Goal: Complete application form

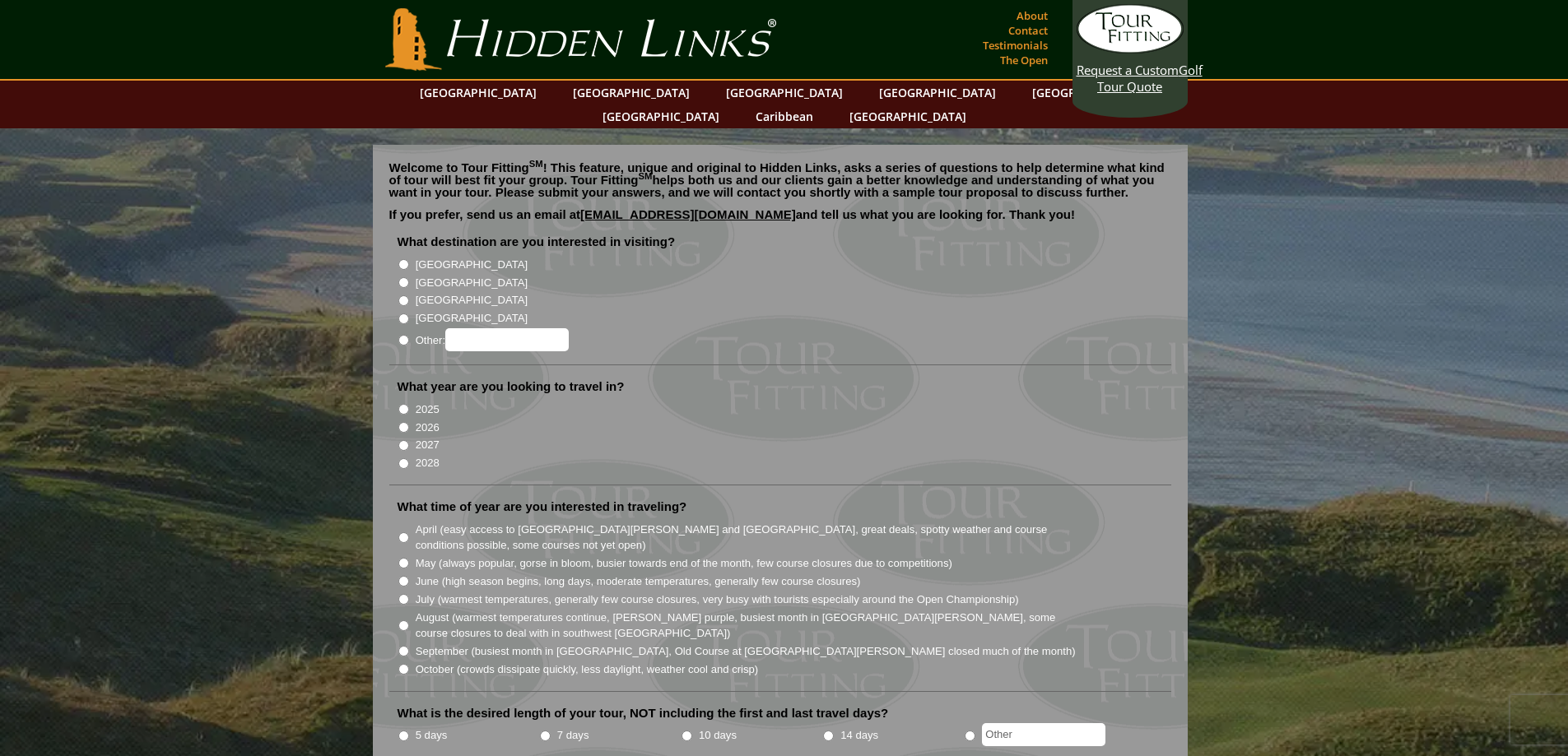
click at [401, 278] on input "[GEOGRAPHIC_DATA]" at bounding box center [404, 283] width 11 height 11
radio input "true"
click at [405, 422] on input "2026" at bounding box center [404, 428] width 11 height 11
radio input "true"
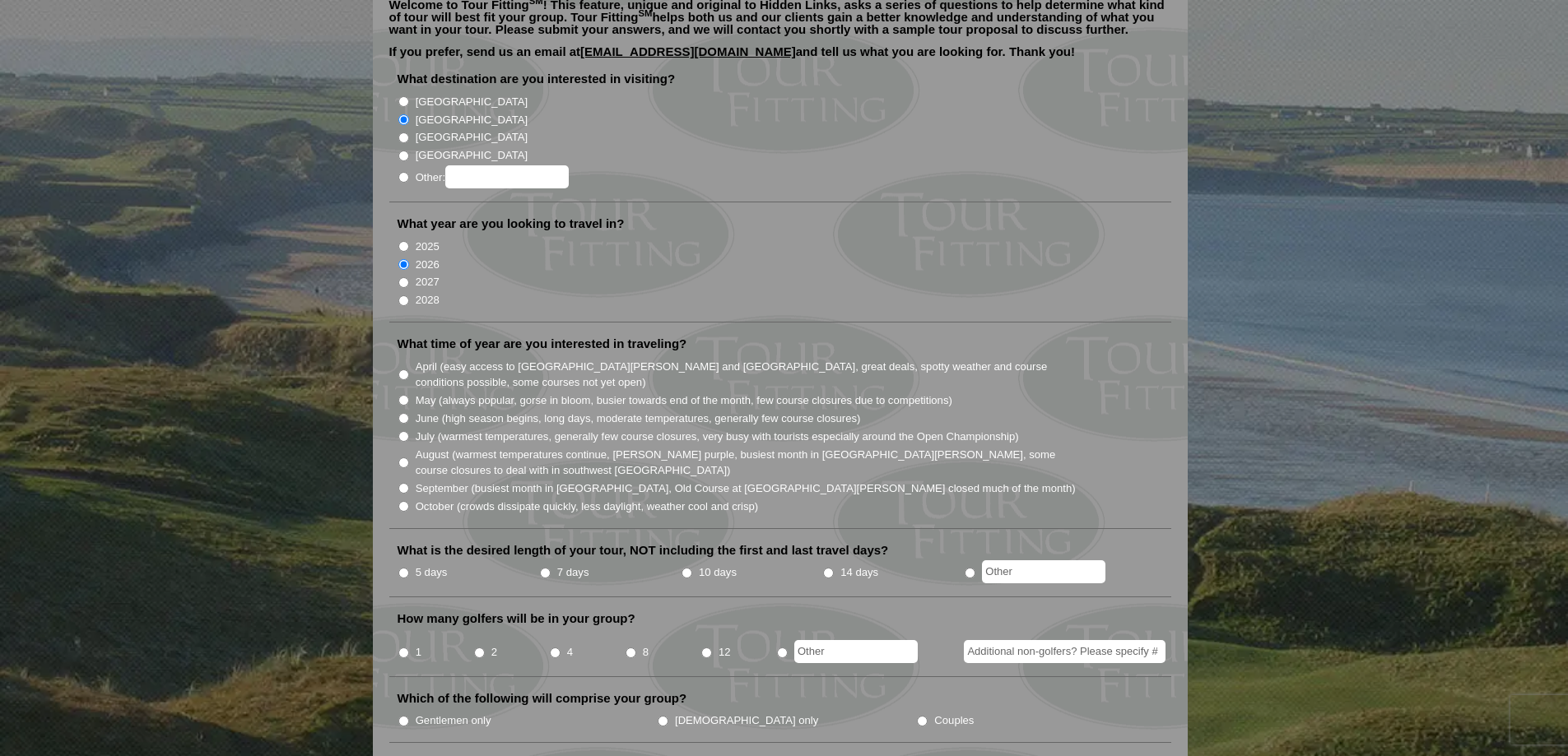
scroll to position [165, 0]
click at [403, 411] on input "June (high season begins, long days, moderate temperatures, generally few cours…" at bounding box center [404, 417] width 11 height 11
radio input "true"
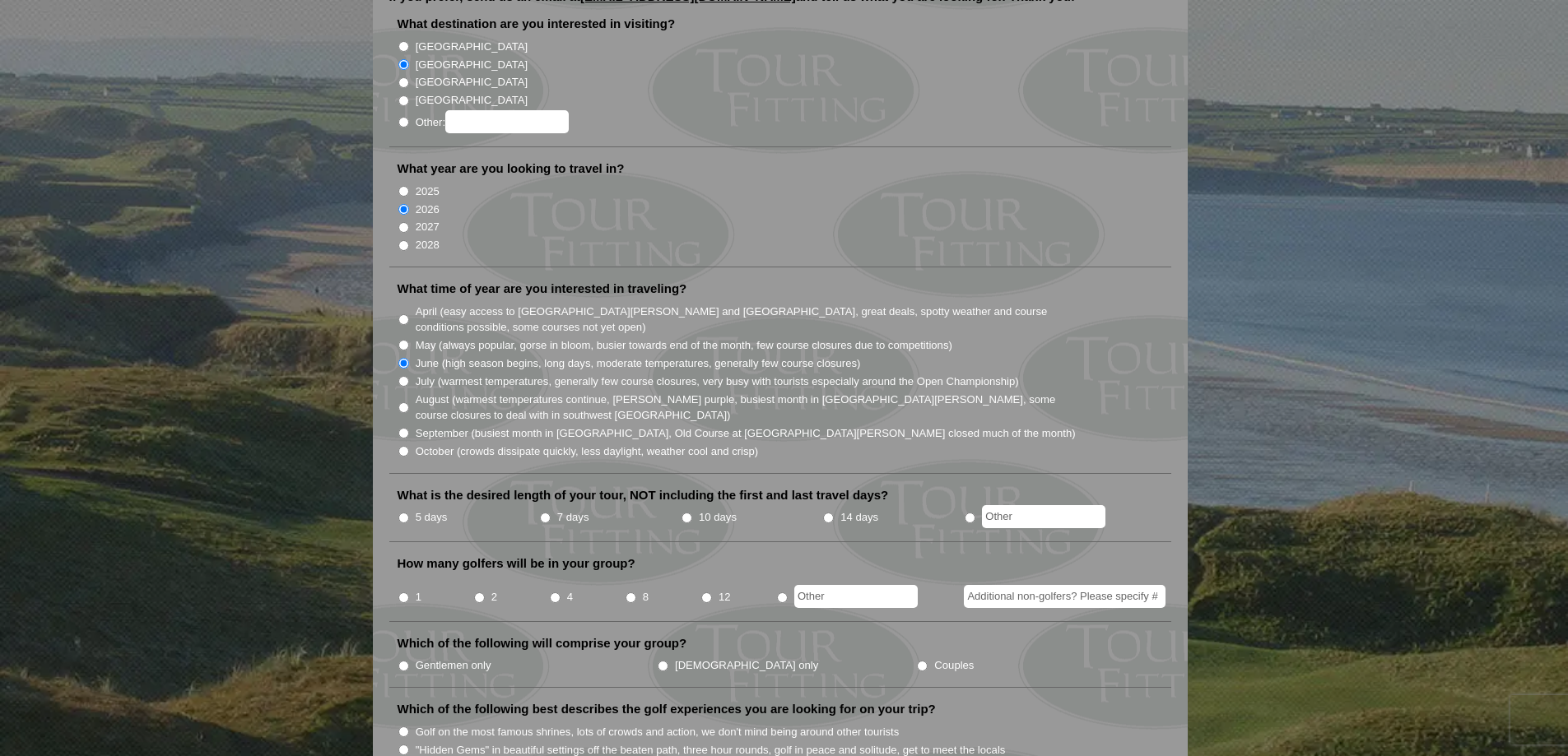
scroll to position [247, 0]
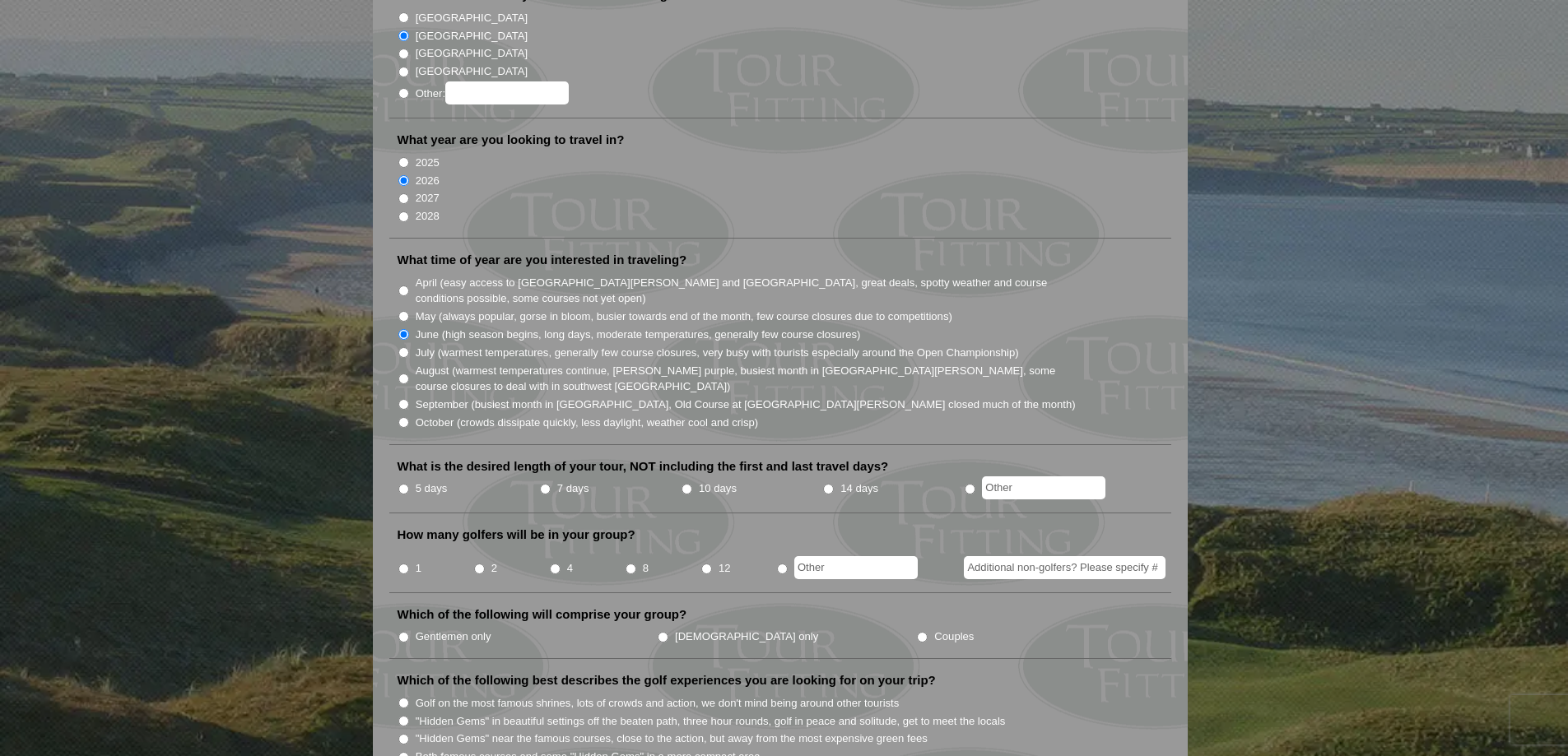
click at [831, 484] on input "14 days" at bounding box center [829, 490] width 11 height 11
radio input "true"
click at [479, 563] on input "2" at bounding box center [479, 569] width 11 height 11
radio input "true"
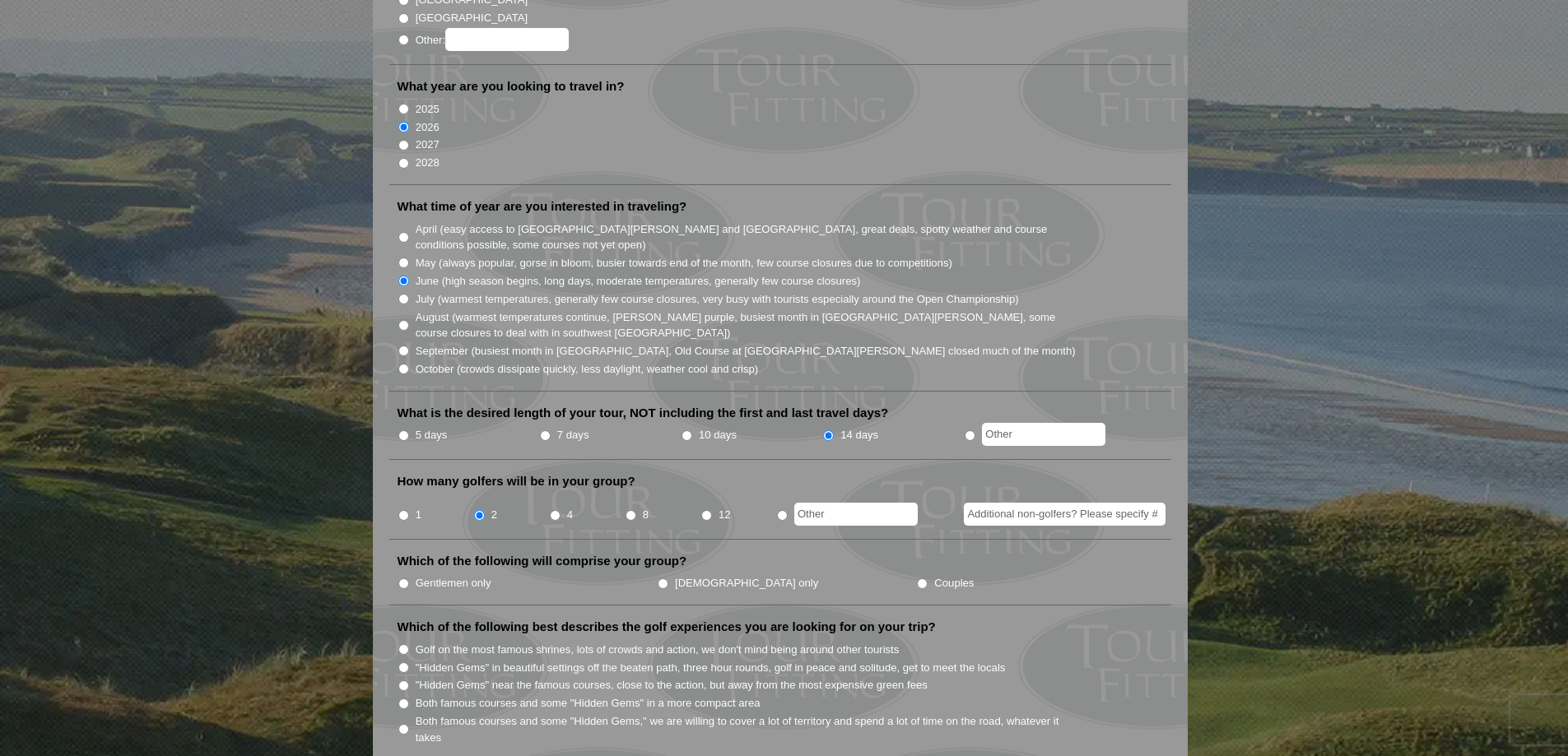
scroll to position [329, 0]
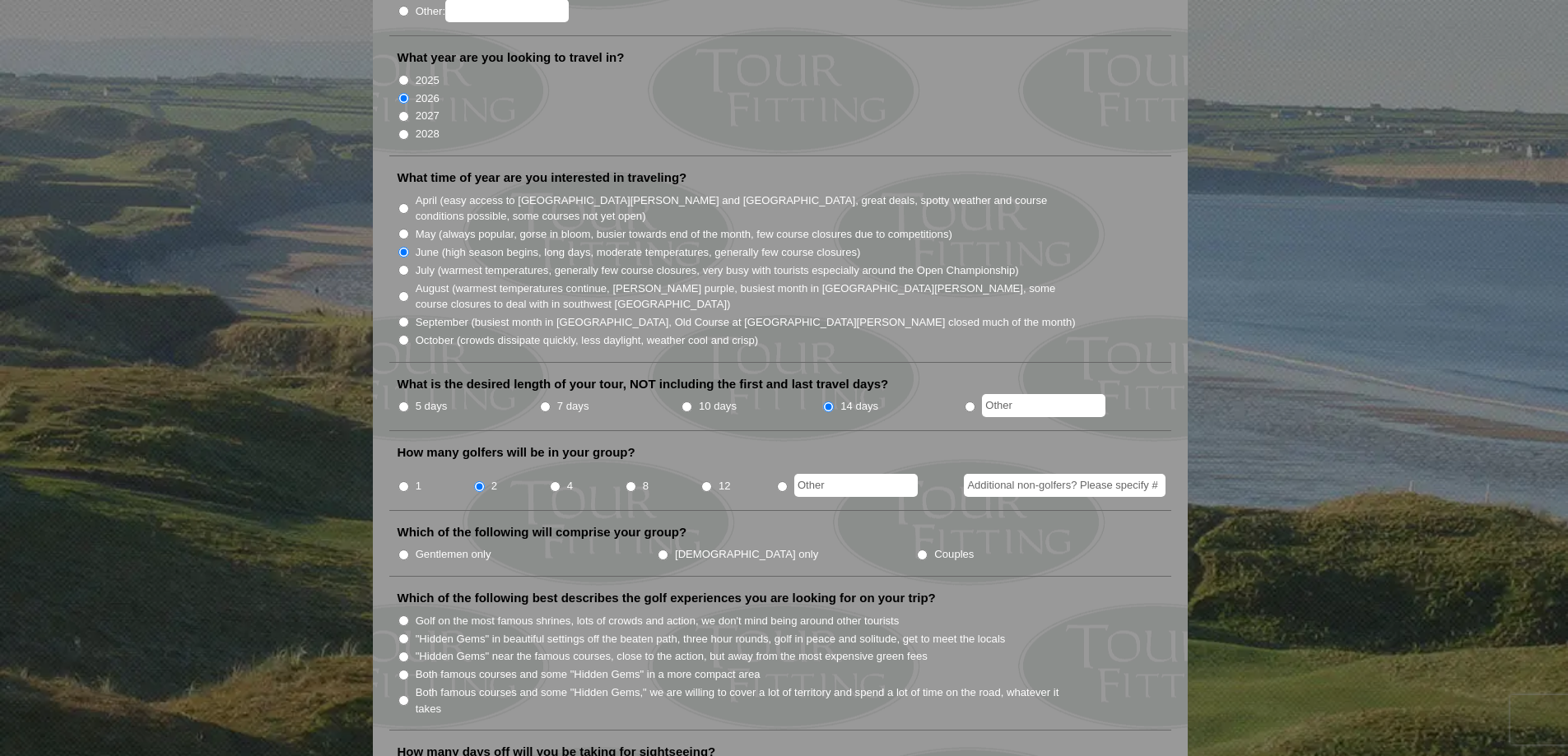
click at [916, 549] on input "Couples" at bounding box center [922, 555] width 11 height 11
radio input "true"
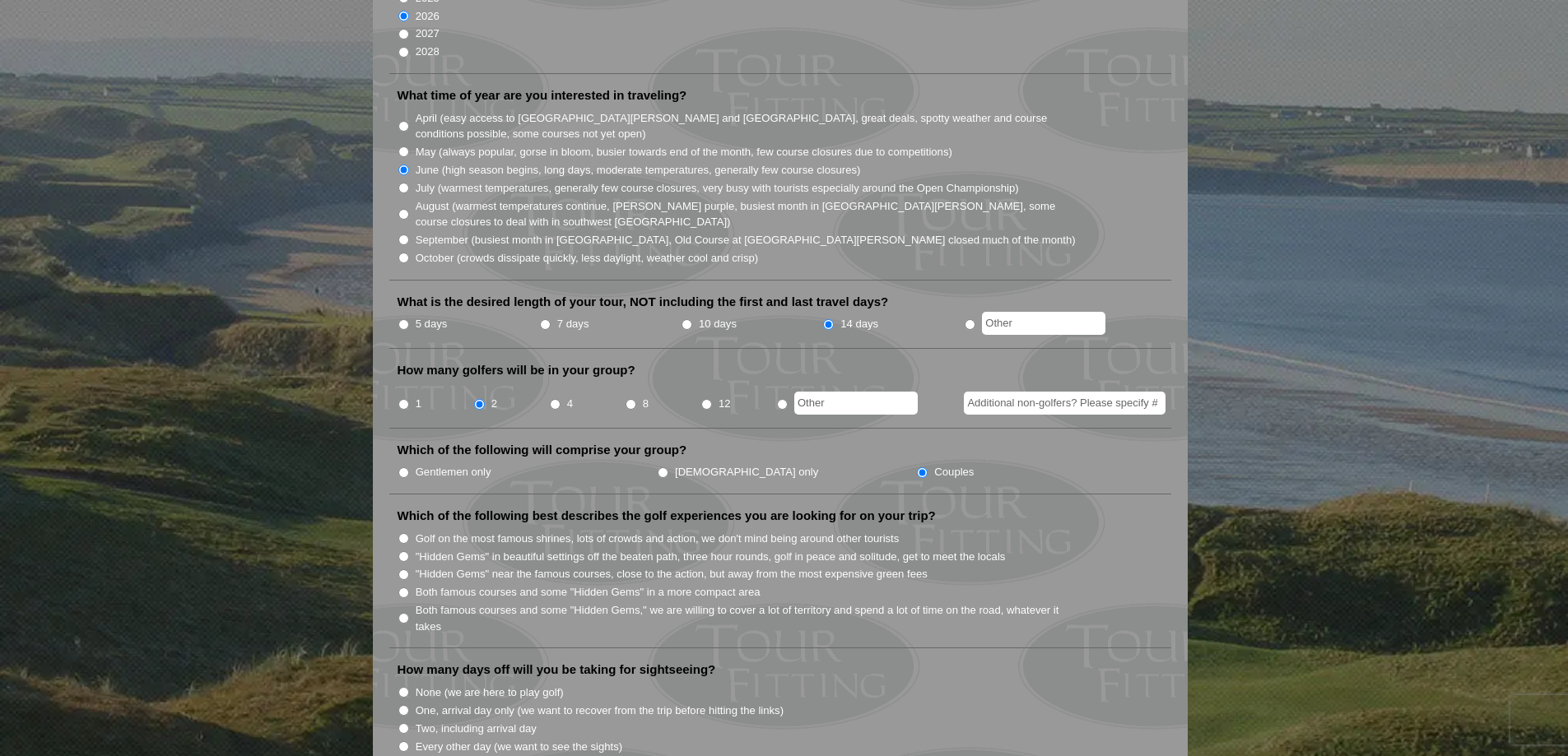
scroll to position [494, 0]
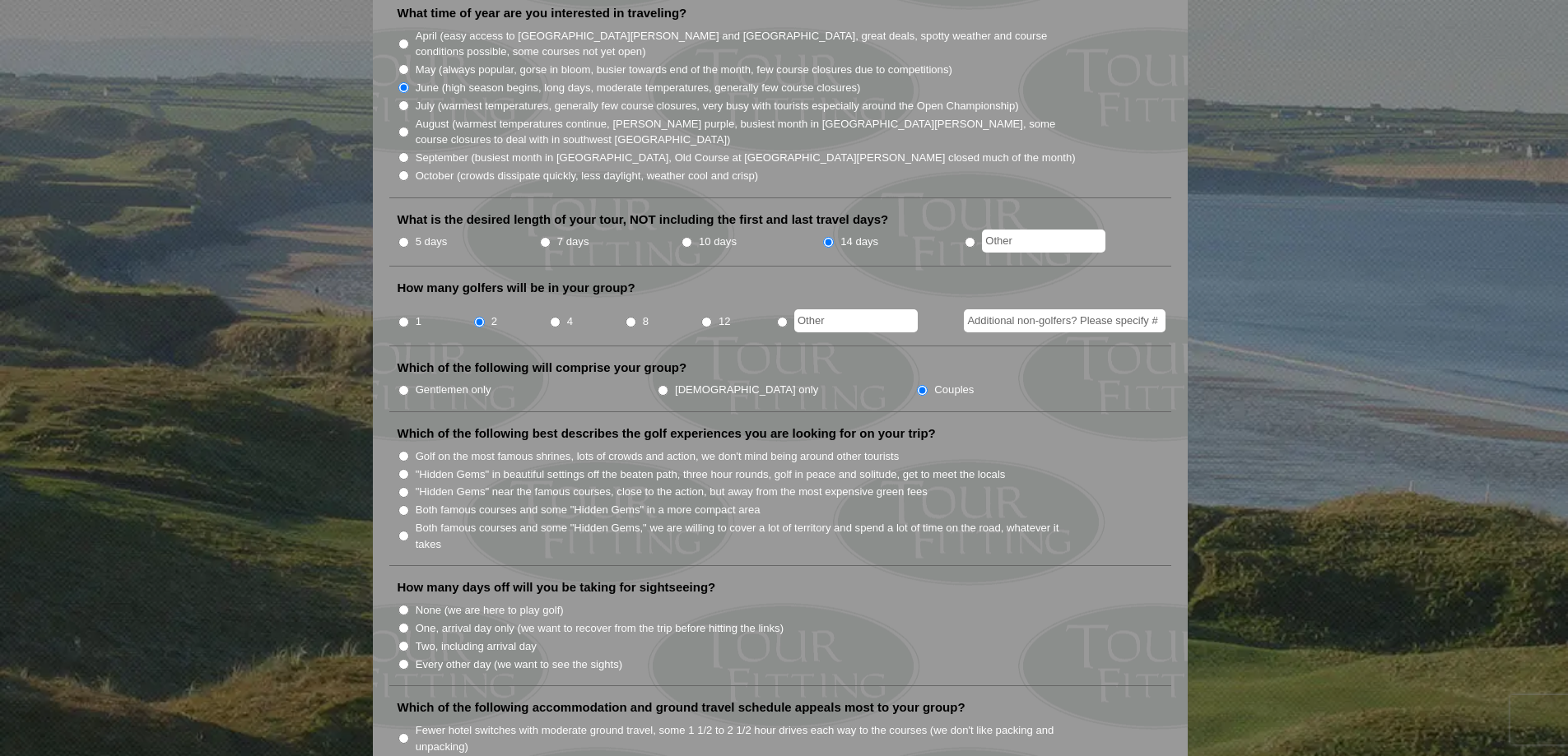
click at [407, 451] on input "Golf on the most famous shrines, lots of crowds and action, we don't mind being…" at bounding box center [404, 456] width 11 height 11
radio input "true"
click at [403, 469] on input ""Hidden Gems" in beautiful settings off the beaten path, three hour rounds, gol…" at bounding box center [404, 475] width 11 height 11
radio input "true"
click at [404, 451] on input "Golf on the most famous shrines, lots of crowds and action, we don't mind being…" at bounding box center [404, 456] width 11 height 11
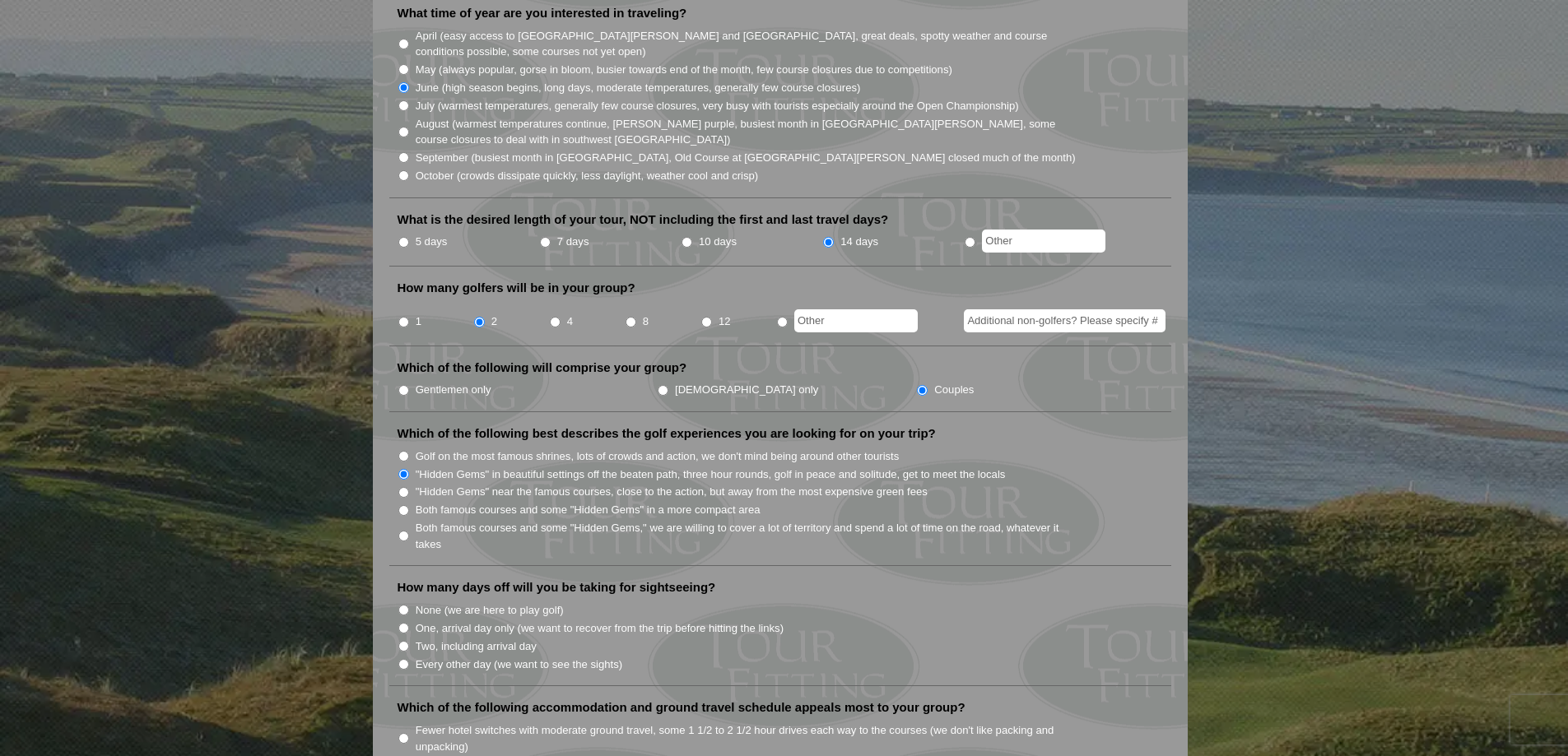
radio input "true"
click at [404, 659] on input "Every other day (we want to see the sights)" at bounding box center [404, 665] width 11 height 11
radio input "true"
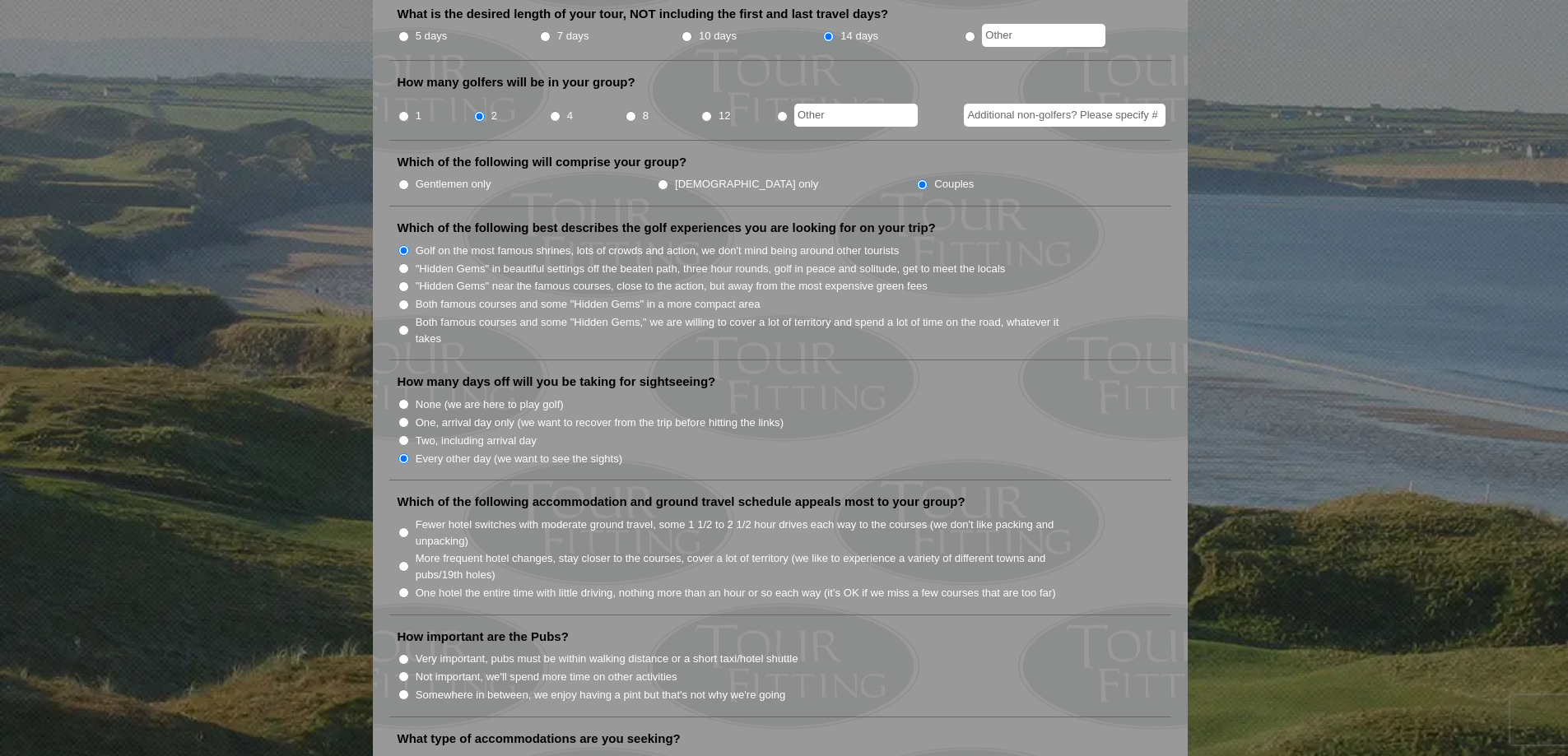
scroll to position [740, 0]
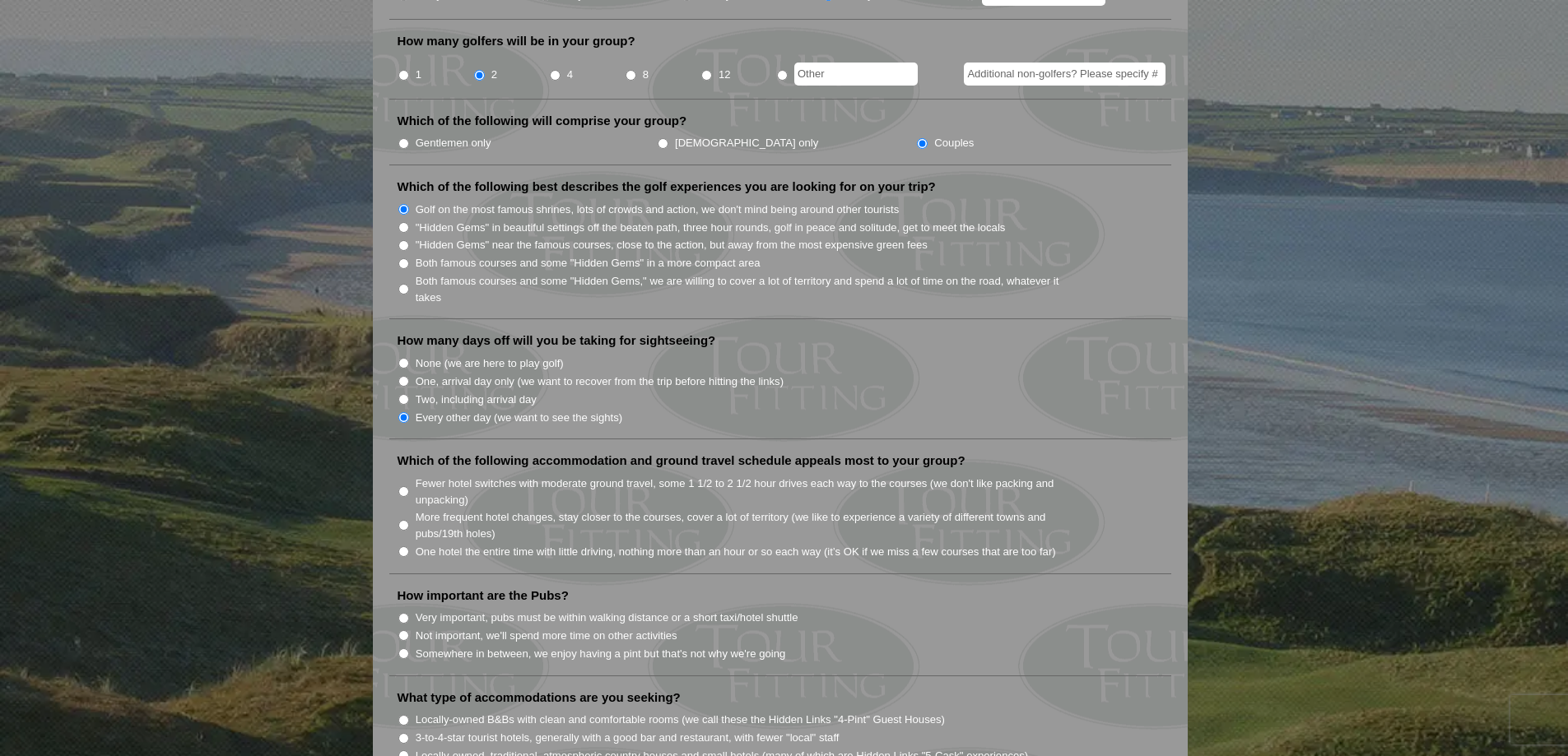
click at [407, 487] on input "Fewer hotel switches with moderate ground travel, some 1 1/2 to 2 1/2 hour driv…" at bounding box center [404, 492] width 11 height 11
radio input "true"
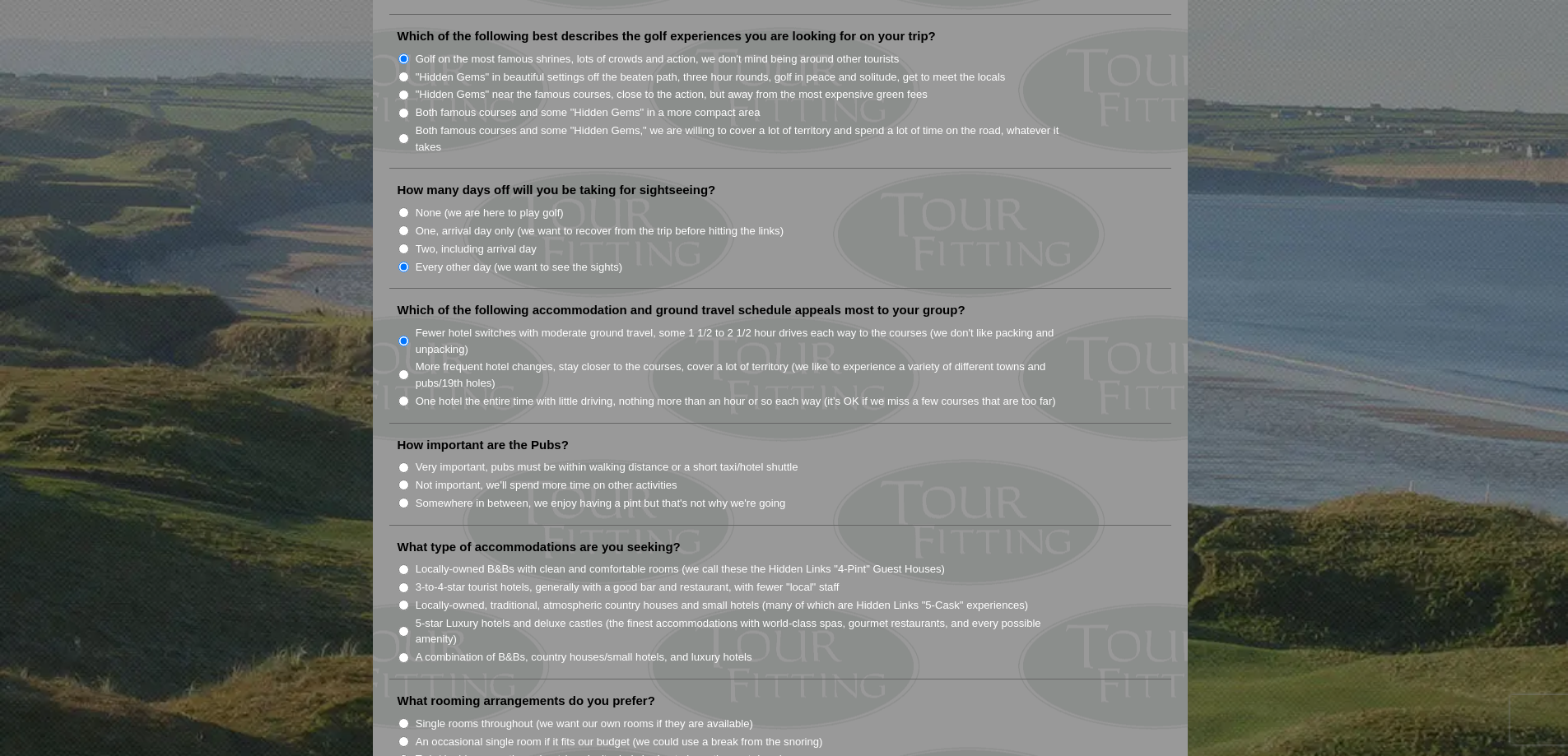
scroll to position [905, 0]
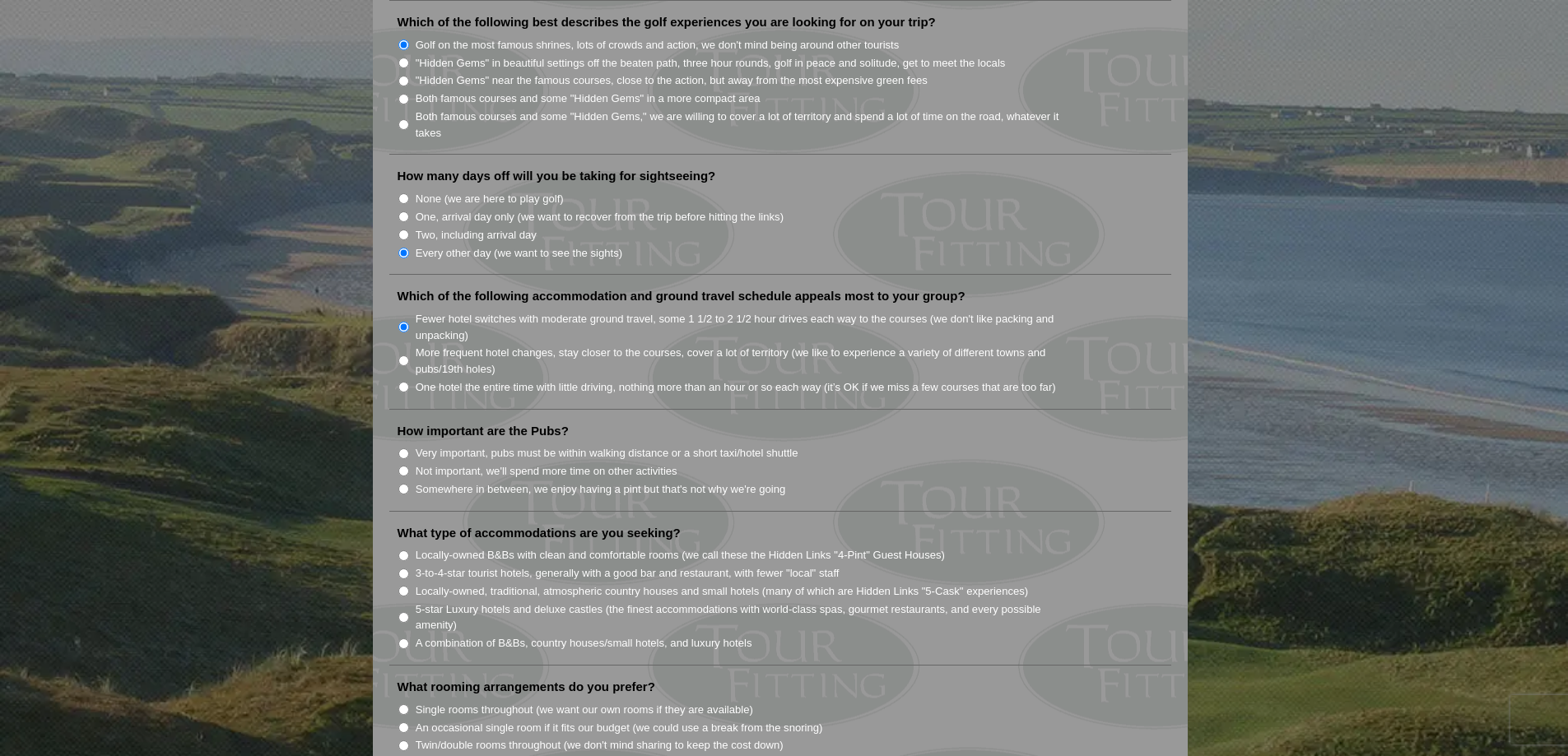
click at [401, 449] on input "Very important, pubs must be within walking distance or a short taxi/hotel shut…" at bounding box center [404, 455] width 11 height 11
radio input "true"
click at [403, 612] on input "5-star Luxury hotels and deluxe castles (the finest accommodations with world-c…" at bounding box center [404, 618] width 11 height 11
radio input "true"
click at [402, 586] on input "Locally-owned, traditional, atmospheric country houses and small hotels (many o…" at bounding box center [404, 592] width 11 height 11
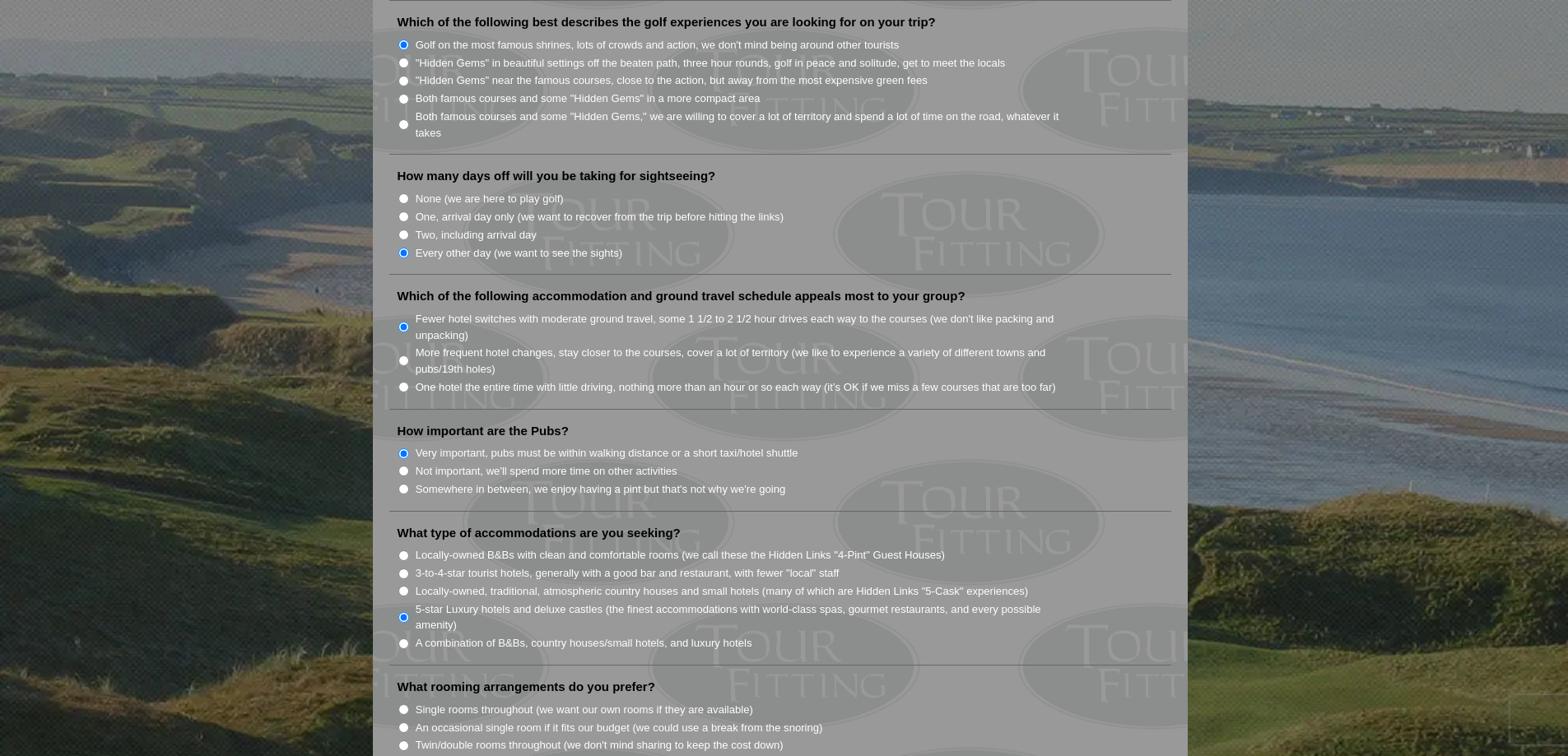
radio input "true"
click at [404, 612] on input "5-star Luxury hotels and deluxe castles (the finest accommodations with world-c…" at bounding box center [404, 618] width 11 height 11
radio input "true"
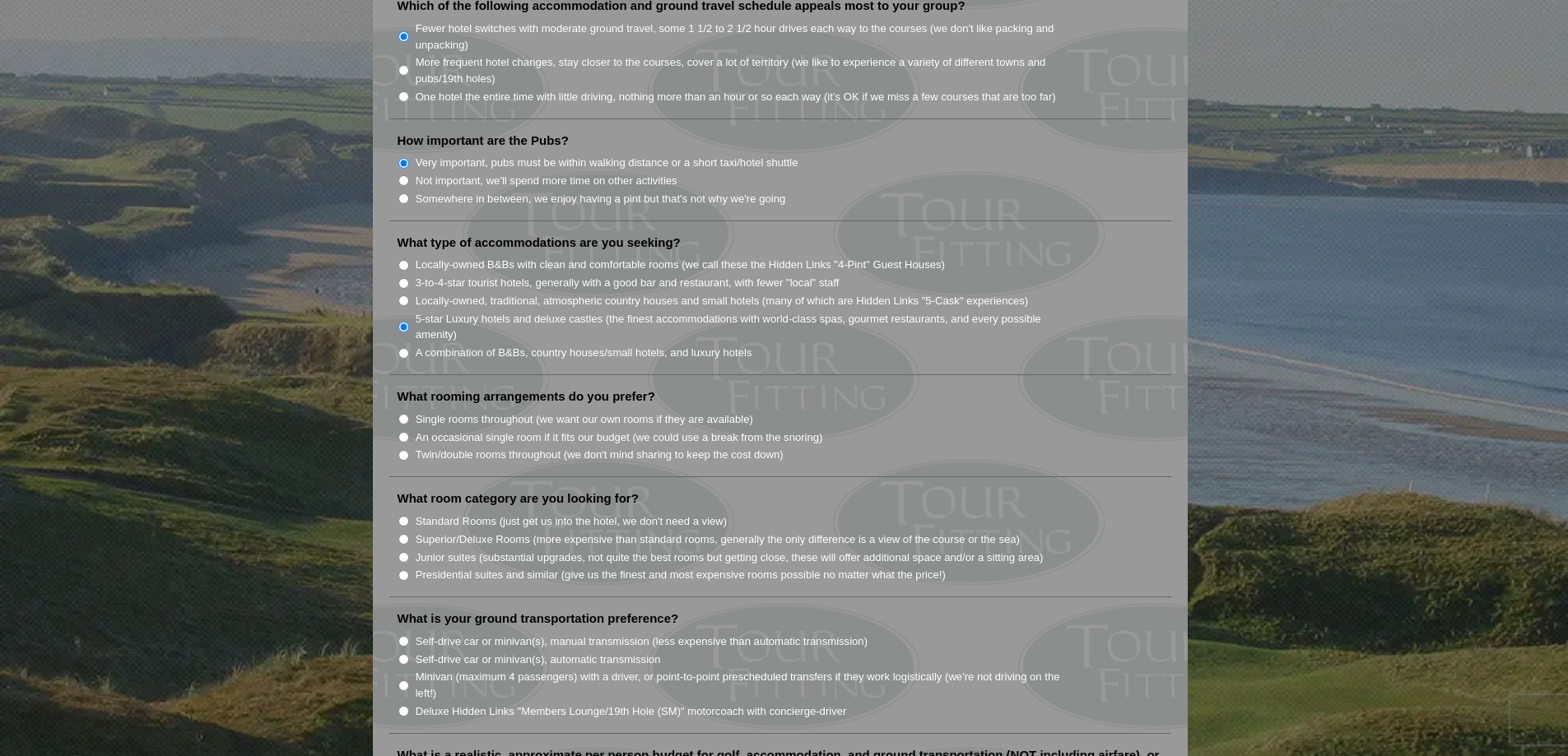
scroll to position [1234, 0]
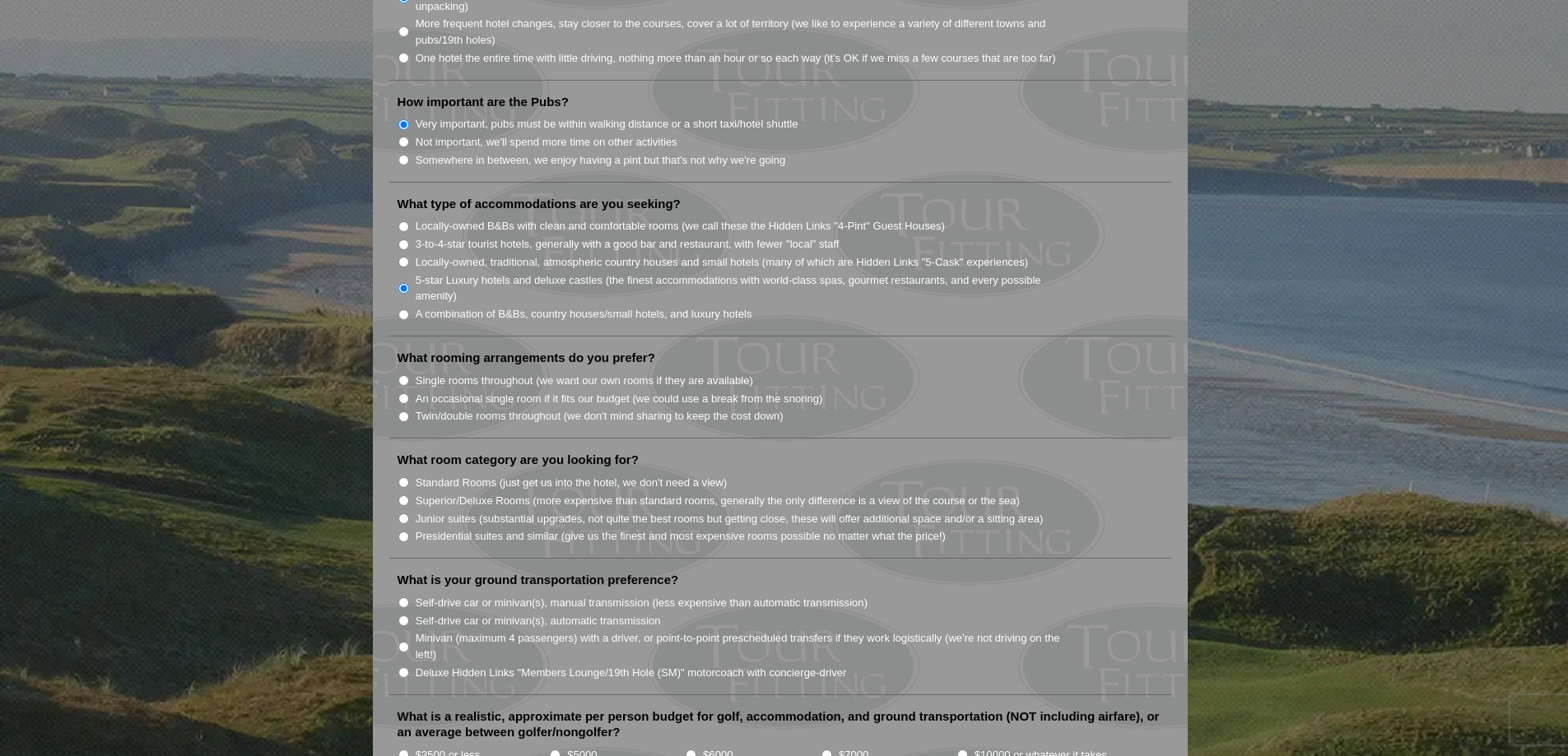
click at [406, 514] on input "Junior suites (substantial upgrades, not quite the best rooms but getting close…" at bounding box center [404, 519] width 11 height 11
radio input "true"
click at [403, 495] on input "Superior/Deluxe Rooms (more expensive than standard rooms, generally the only d…" at bounding box center [404, 501] width 11 height 11
radio input "true"
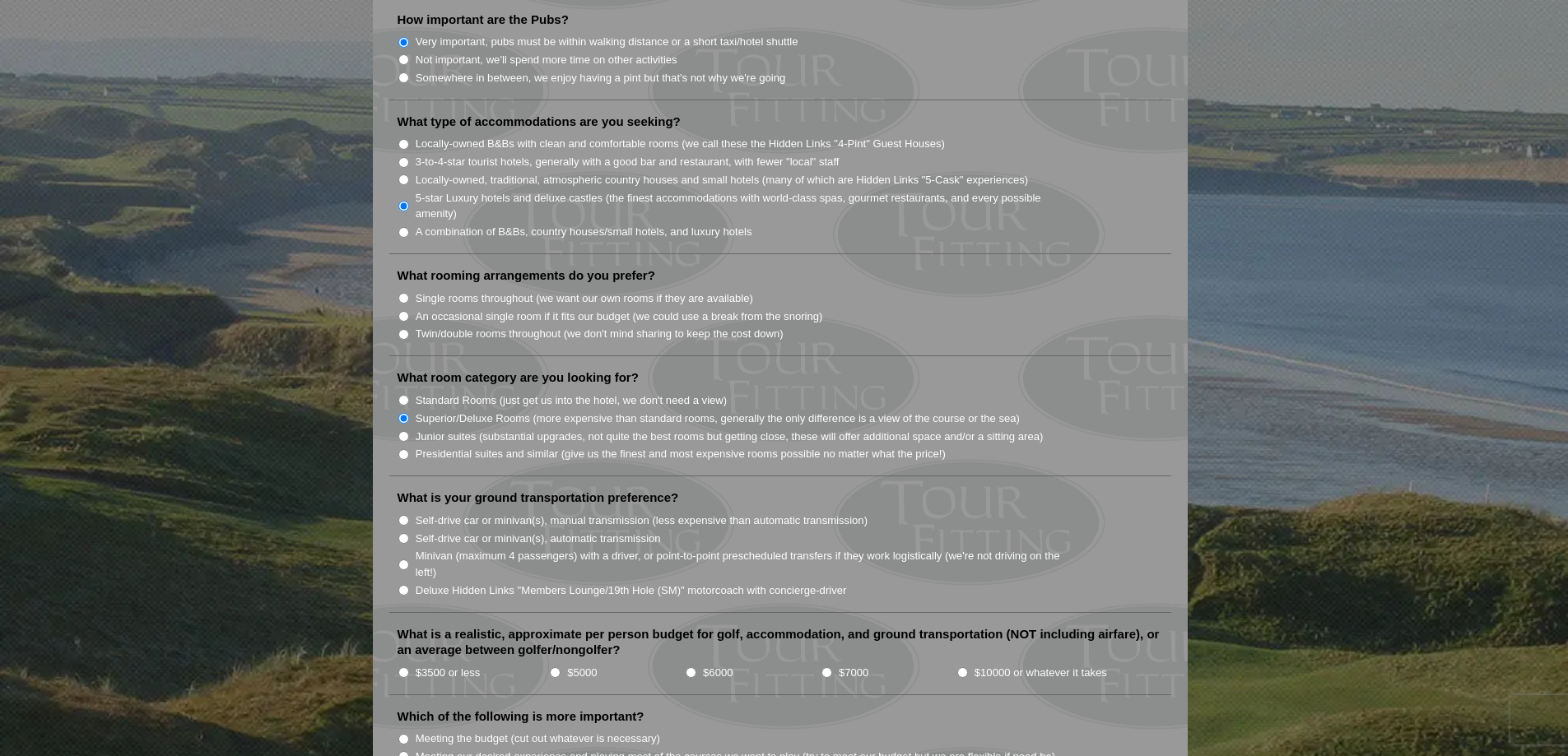
click at [403, 585] on input "Deluxe Hidden Links "Members Lounge/19th Hole (SM)" motorcoach with concierge-d…" at bounding box center [404, 591] width 11 height 11
radio input "true"
click at [962, 667] on input "$10000 or whatever it takes" at bounding box center [962, 673] width 11 height 11
radio input "true"
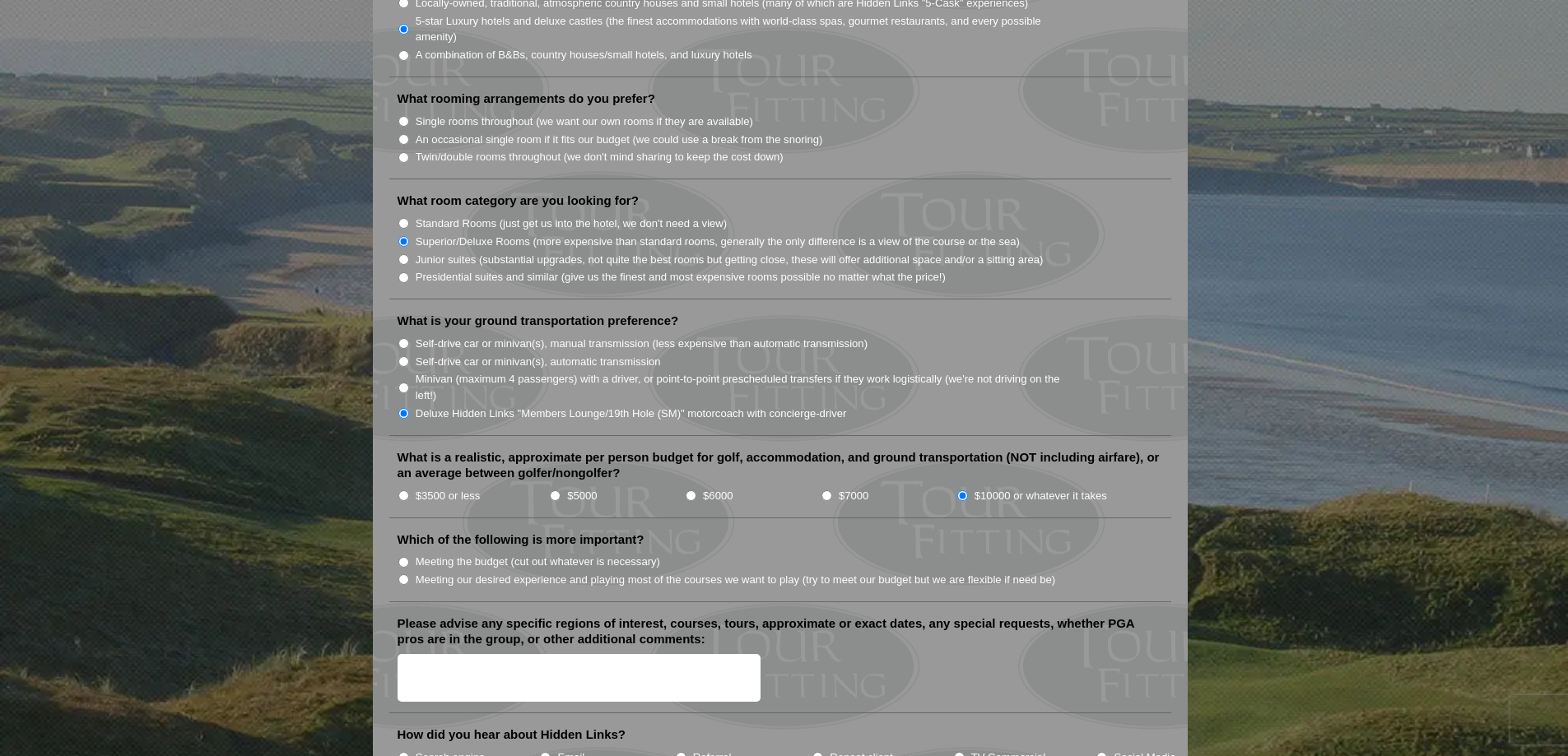
scroll to position [1564, 0]
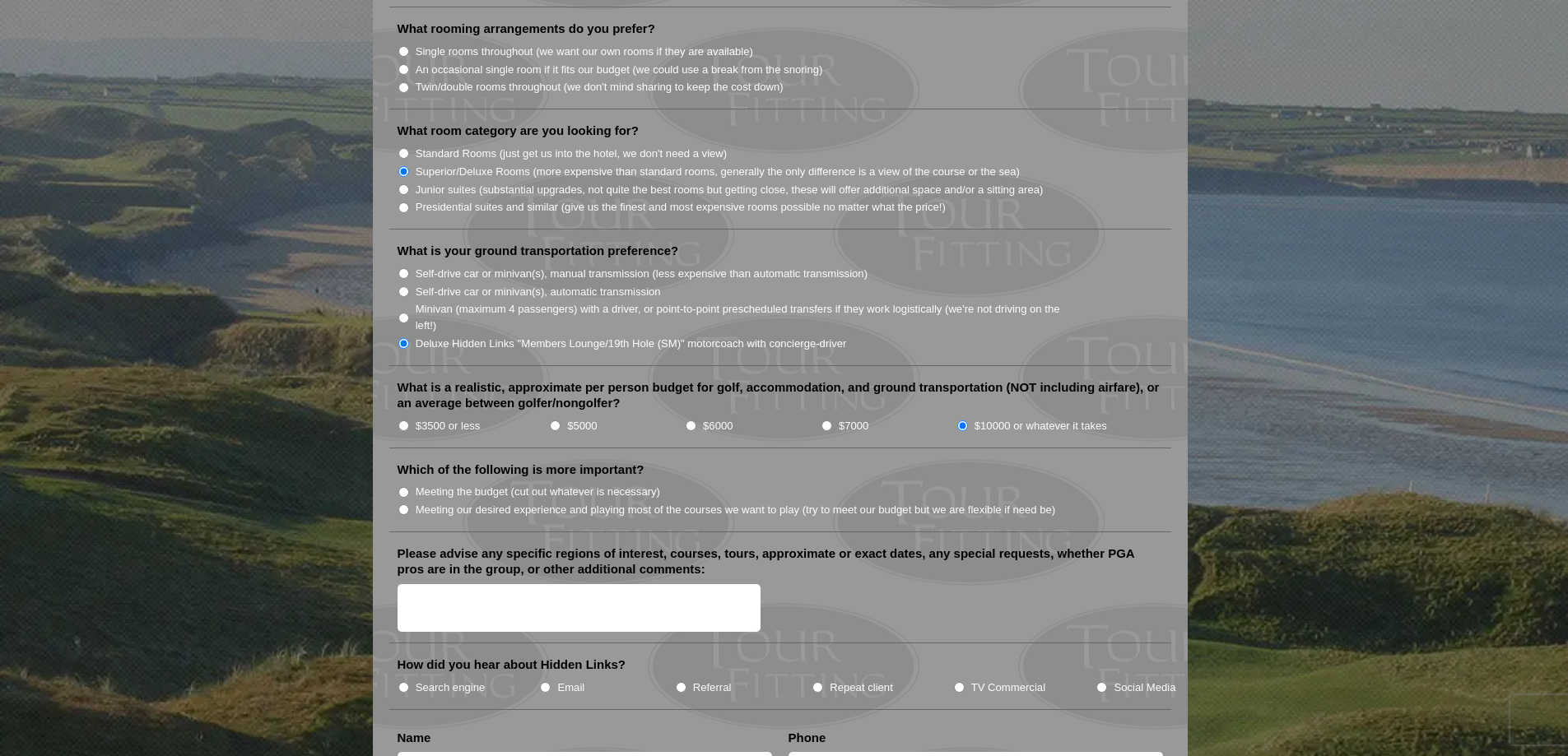
click at [403, 504] on input "Meeting our desired experience and playing most of the courses we want to play …" at bounding box center [404, 510] width 11 height 11
radio input "true"
click at [962, 682] on input "TV Commercial" at bounding box center [960, 688] width 11 height 11
radio input "true"
click at [679, 682] on input "Referral" at bounding box center [681, 688] width 11 height 11
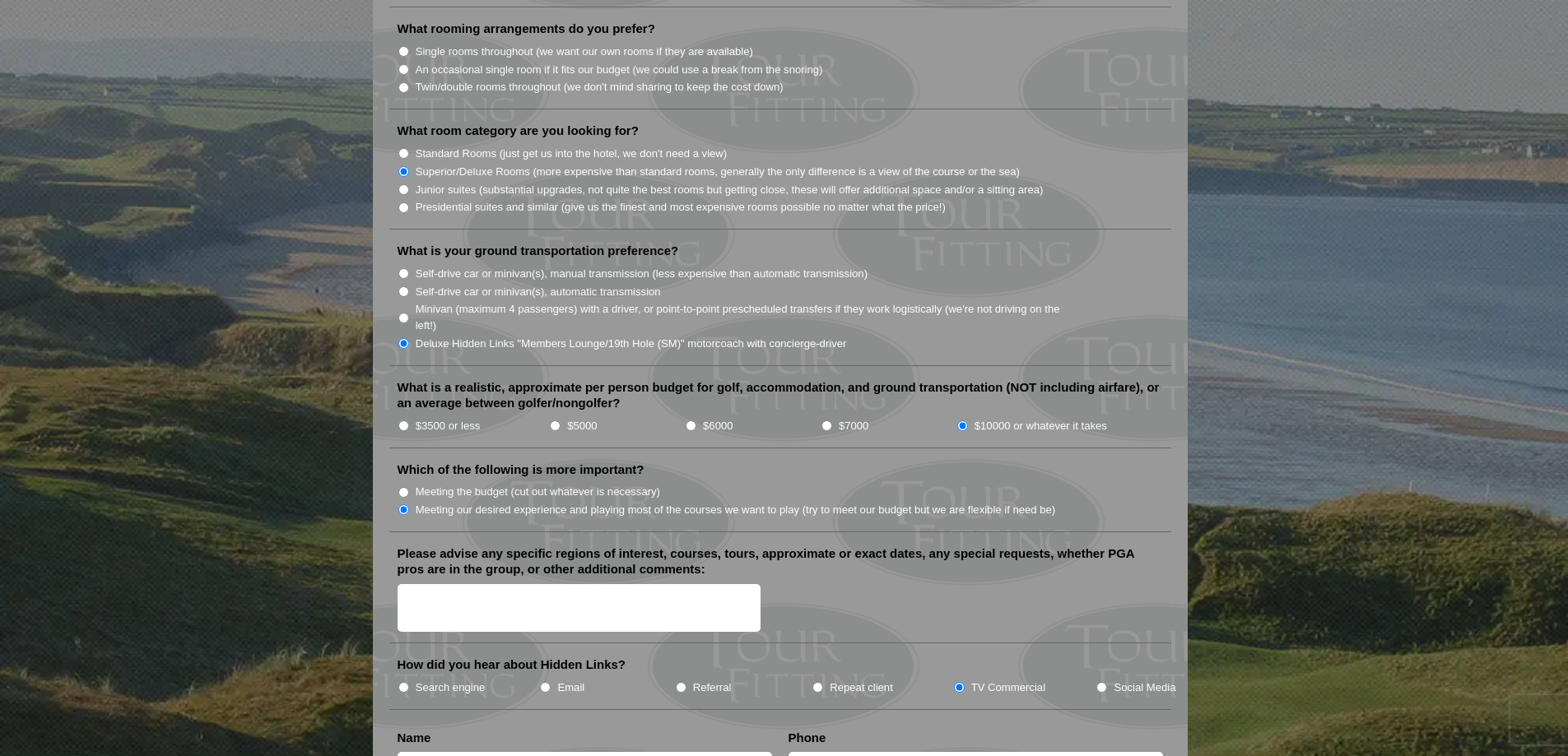
radio input "true"
click at [956, 682] on input "TV Commercial" at bounding box center [960, 688] width 11 height 11
radio input "true"
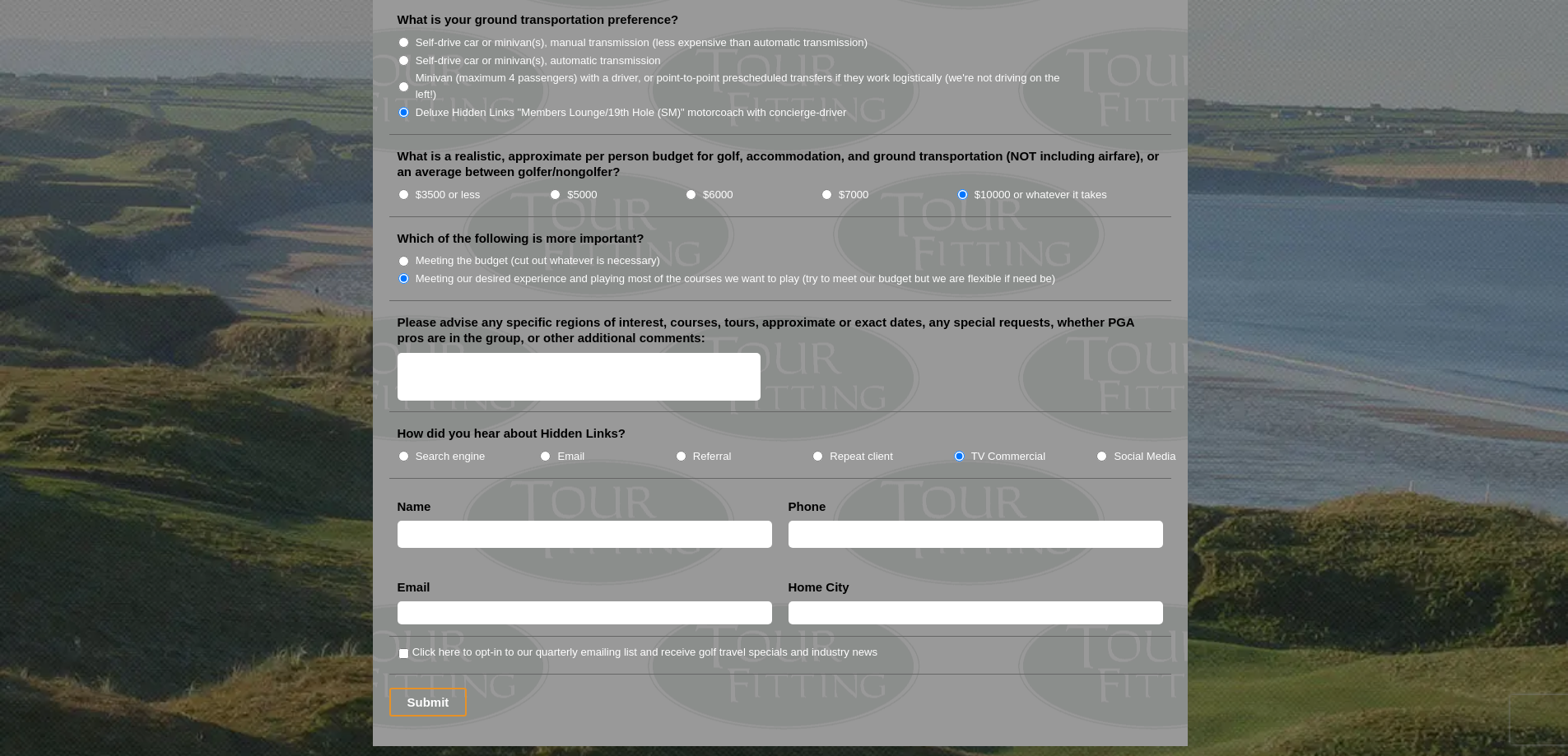
scroll to position [1646, 0]
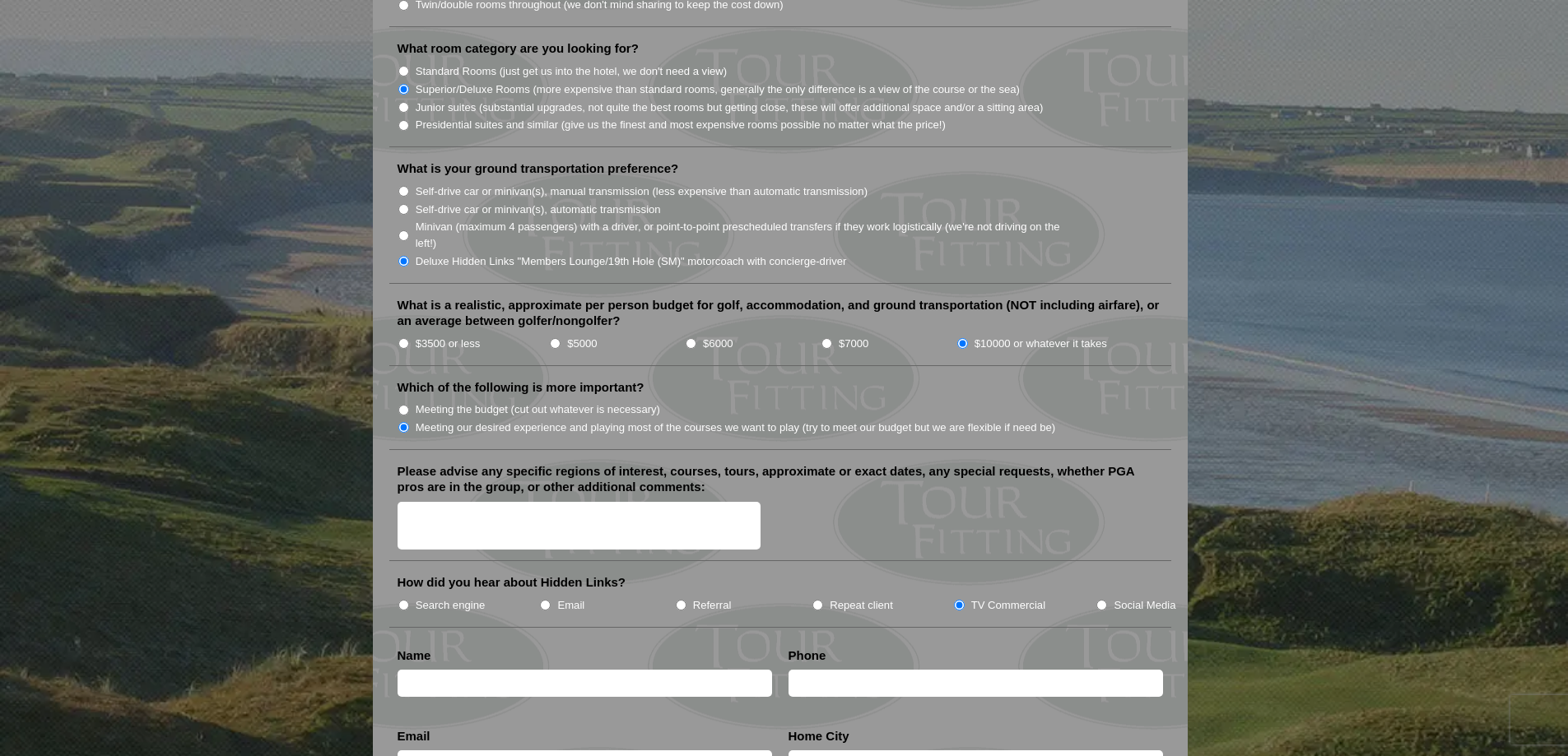
click at [430, 502] on textarea "Please advise any specific regions of interest, courses, tours, approximate or …" at bounding box center [579, 526] width 364 height 49
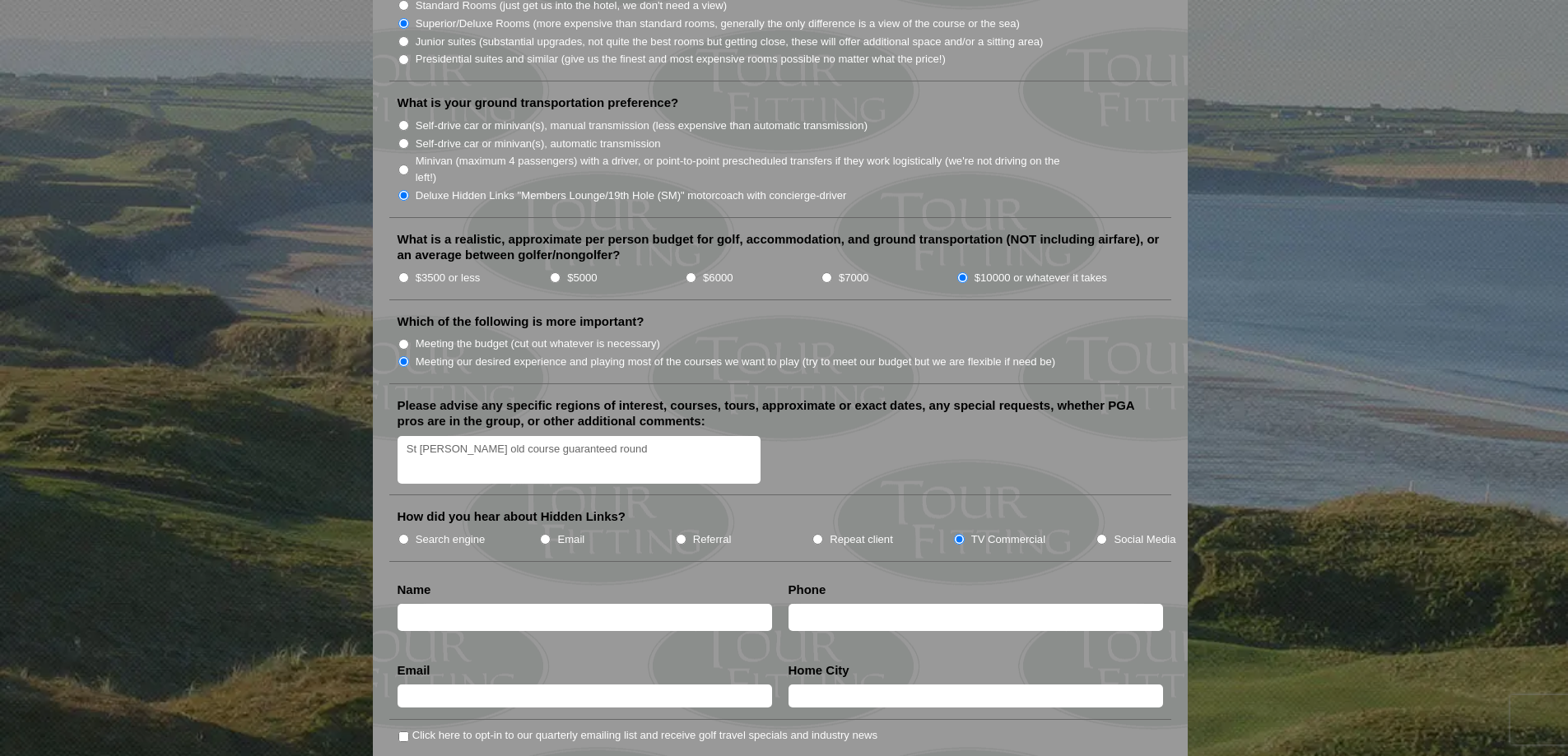
scroll to position [1811, 0]
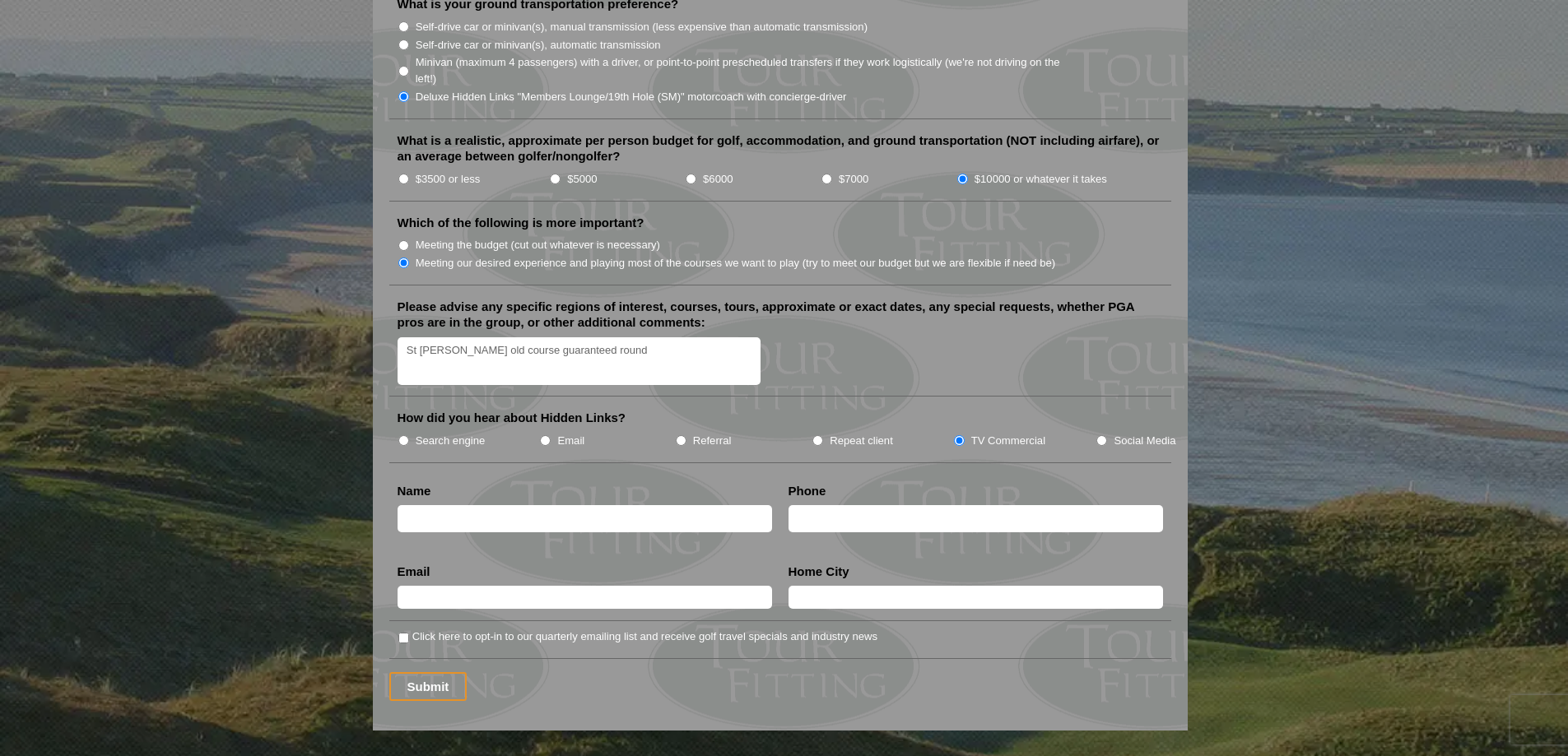
type textarea "St Andrews old course guaranteed round"
click at [568, 505] on input "text" at bounding box center [584, 518] width 374 height 27
type input "Terry Loroff"
type input "7808977641"
type input "terryl@rtrentals.ca"
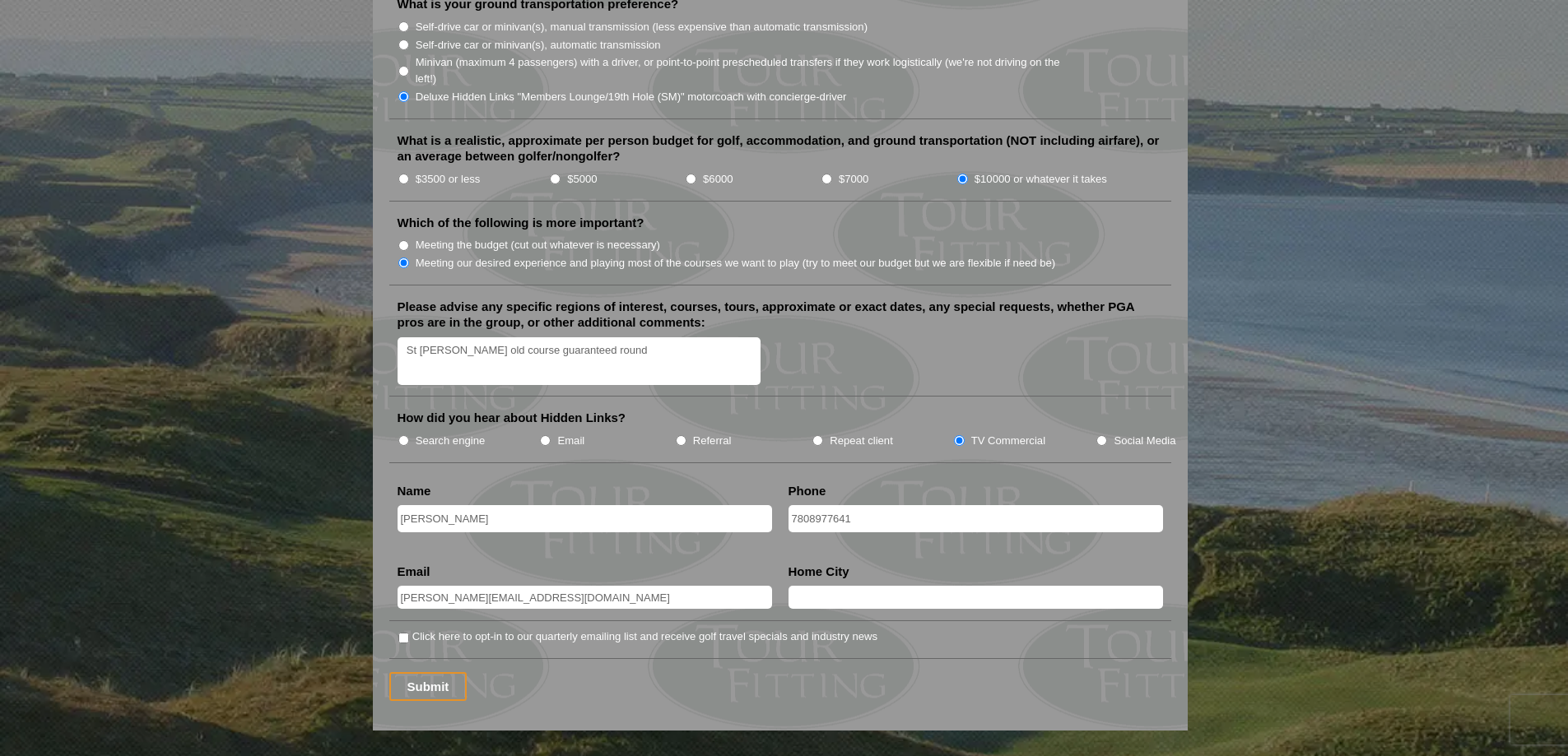
type input "Grande Prairie"
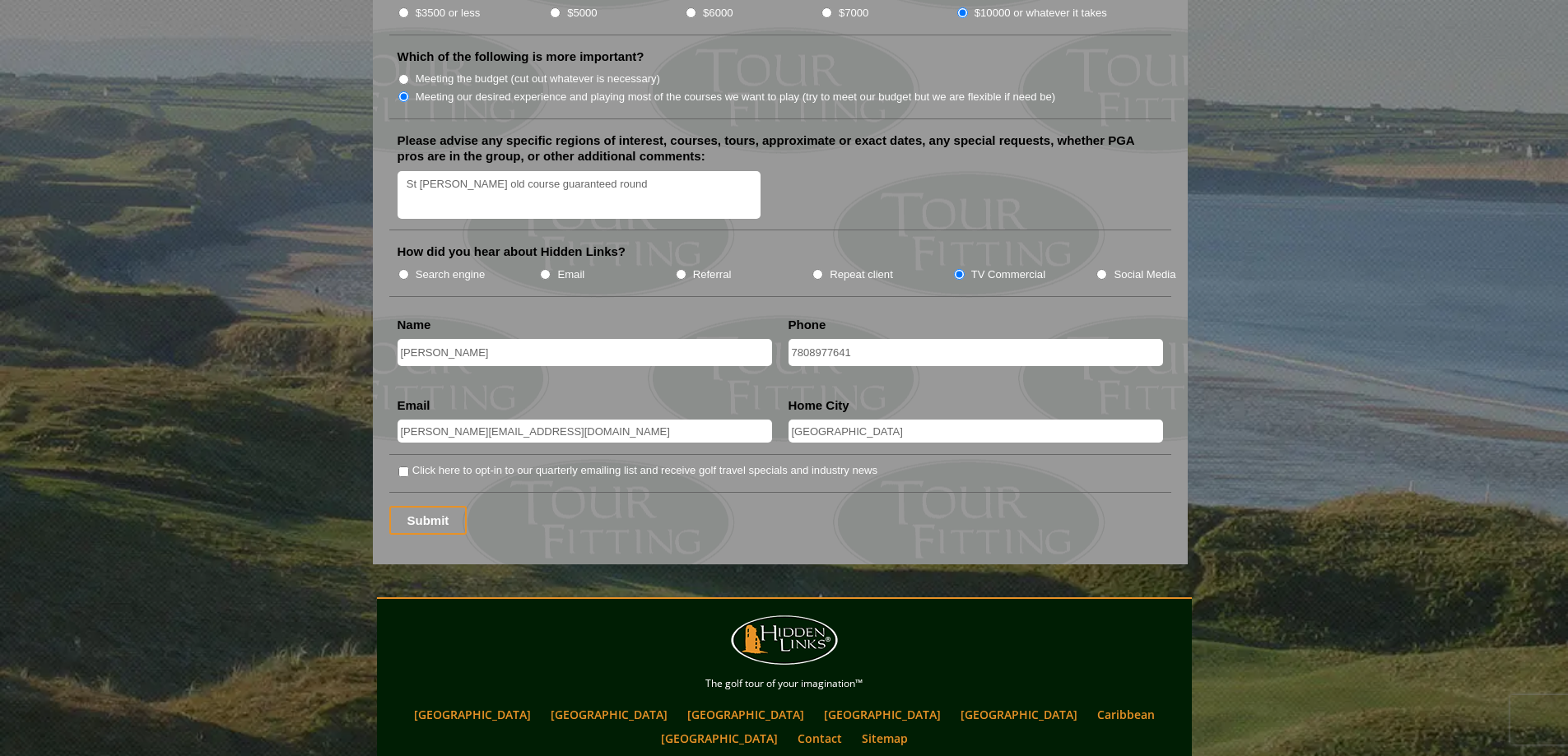
scroll to position [1975, 0]
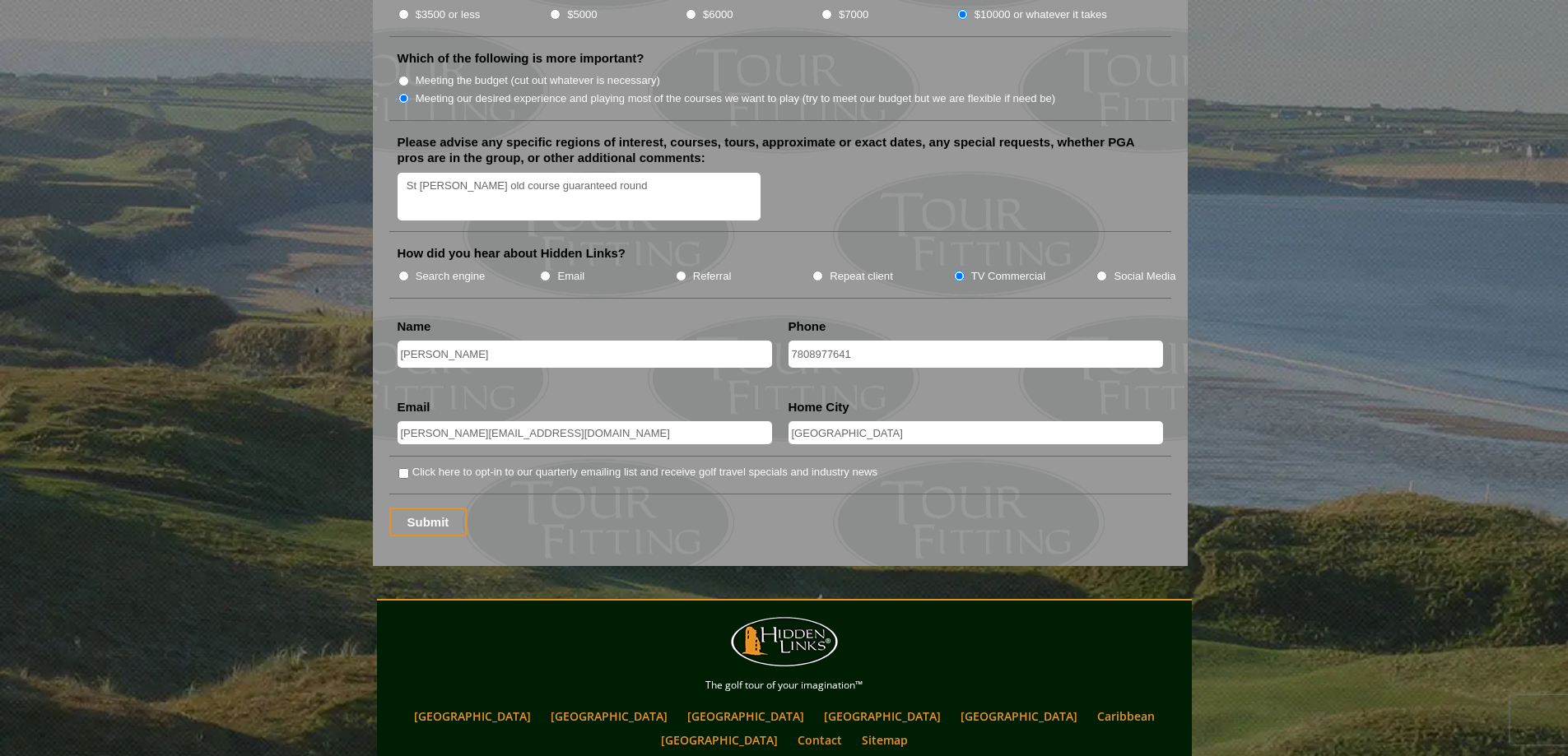
click at [402, 468] on input "Click here to opt-in to our quarterly emailing list and receive golf travel spe…" at bounding box center [404, 474] width 11 height 11
checkbox input "true"
click at [429, 508] on input "Submit" at bounding box center [428, 522] width 78 height 29
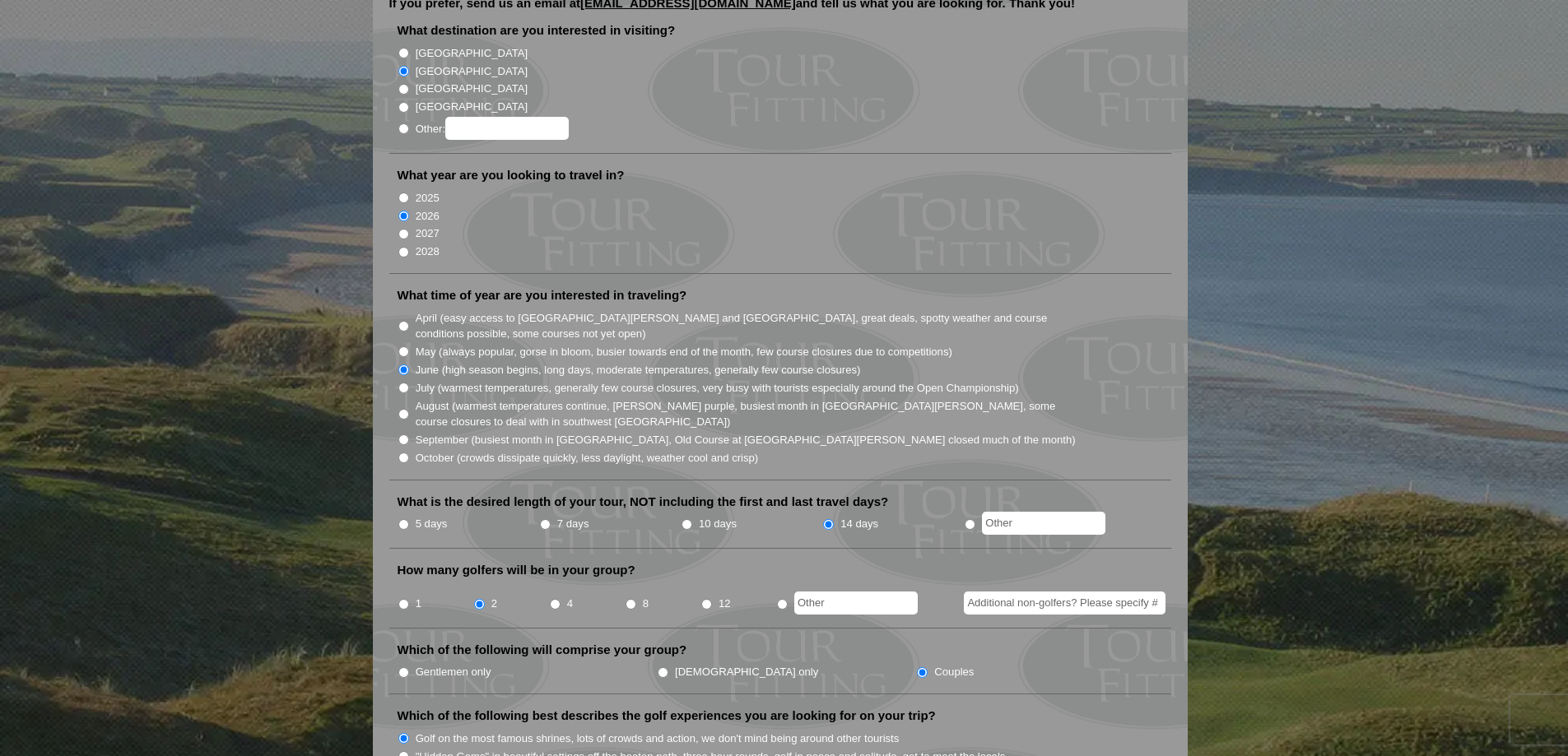
scroll to position [0, 0]
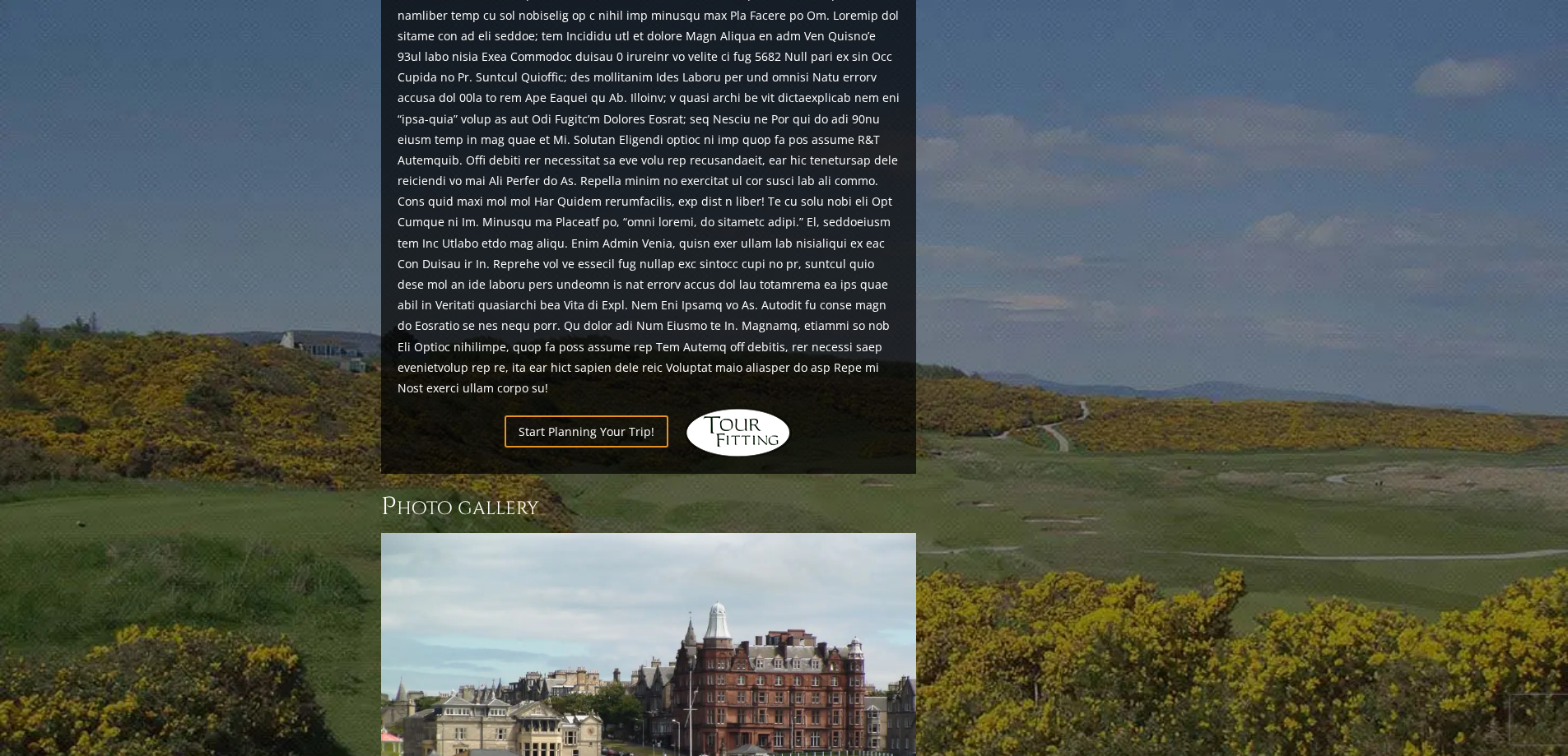
scroll to position [1811, 0]
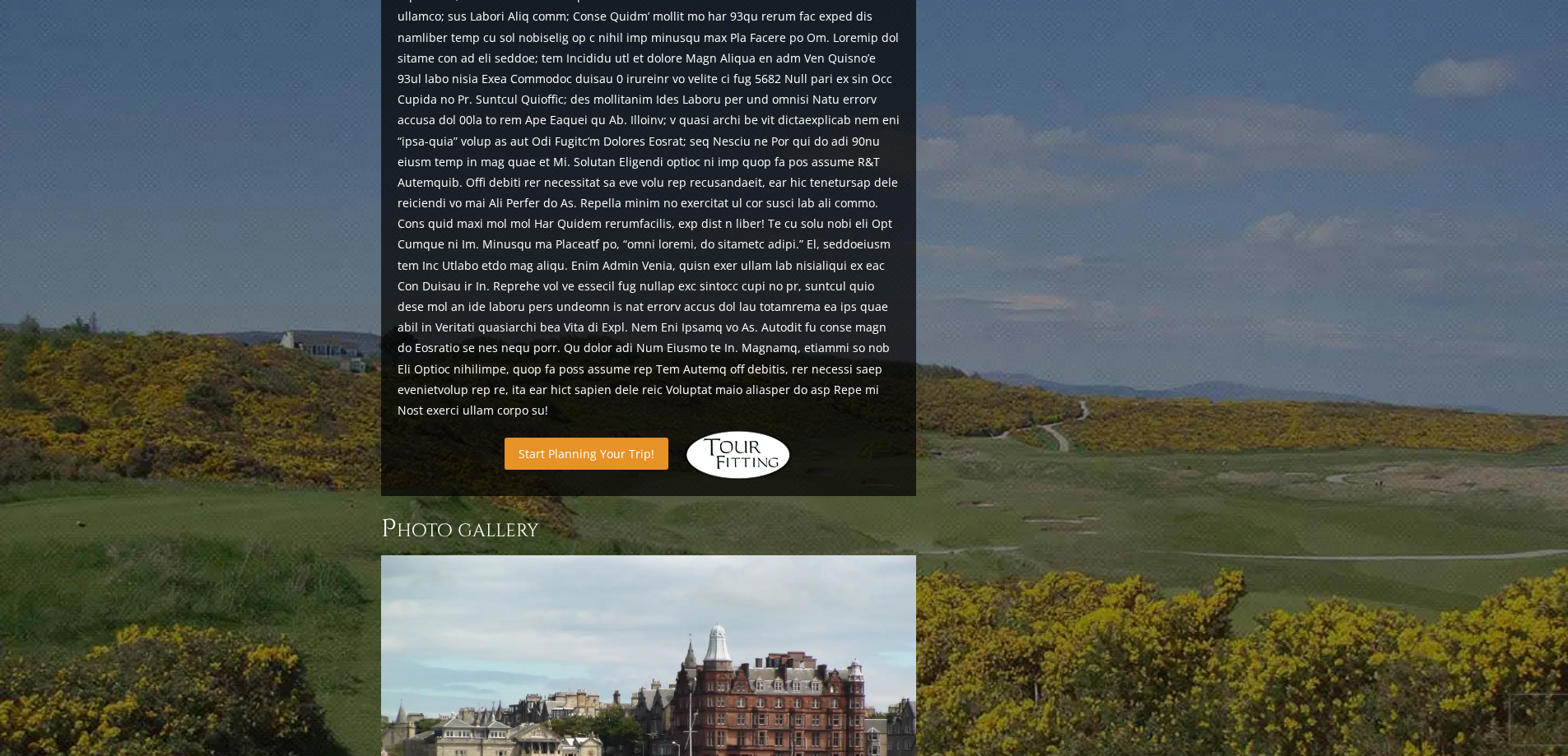
click at [559, 438] on link "Start Planning Your Trip!" at bounding box center [586, 454] width 164 height 32
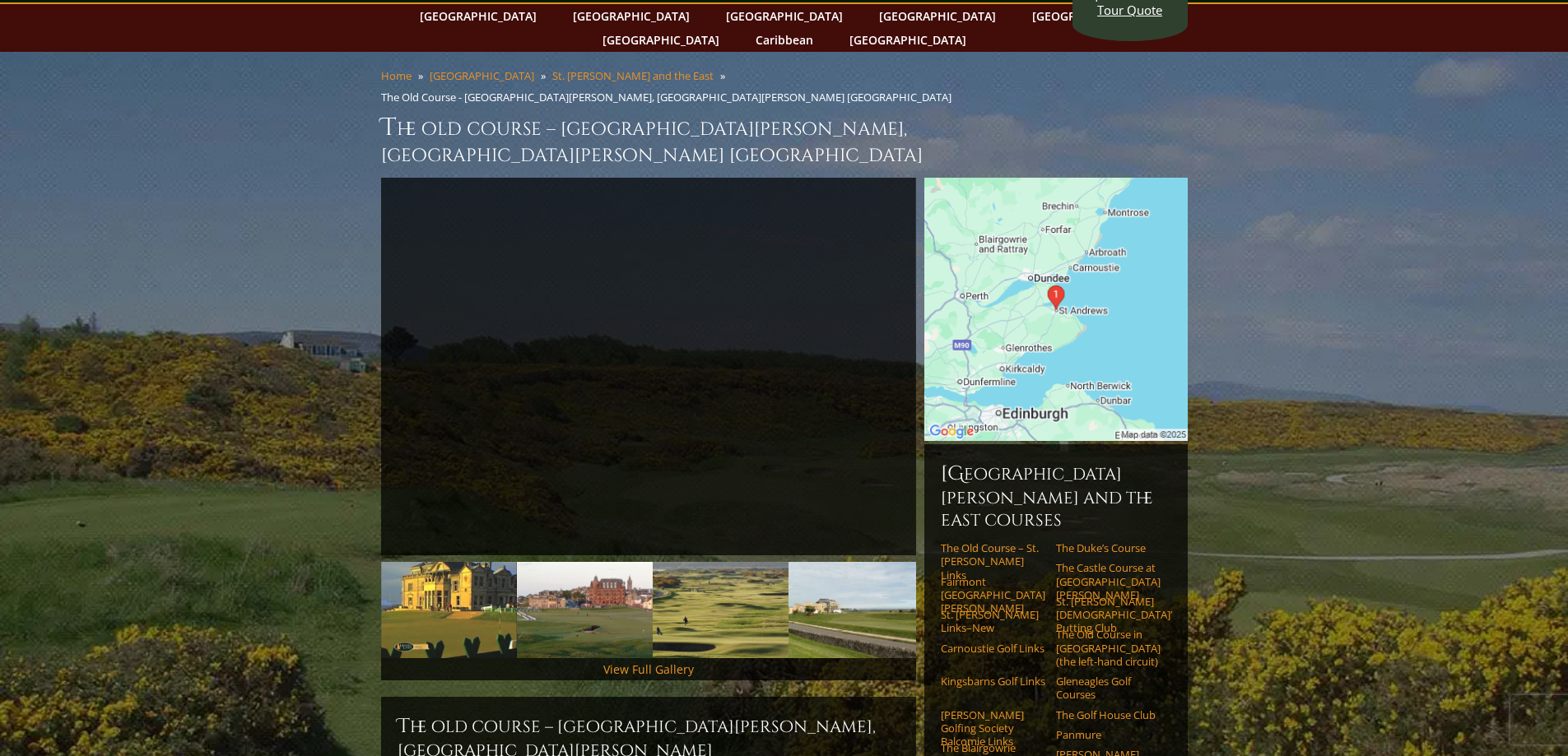
scroll to position [0, 0]
